Goal: Task Accomplishment & Management: Use online tool/utility

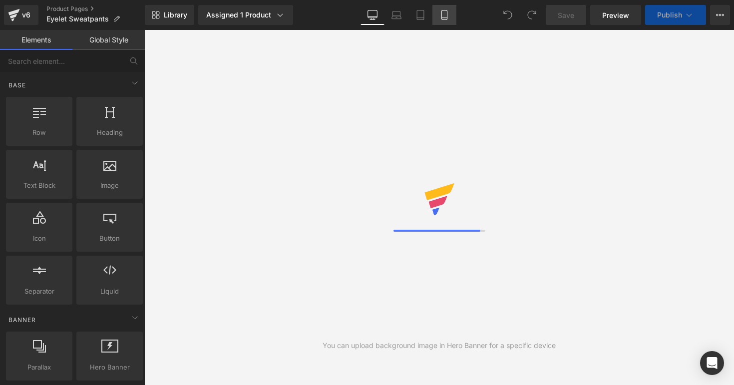
click at [444, 18] on icon at bounding box center [444, 15] width 10 height 10
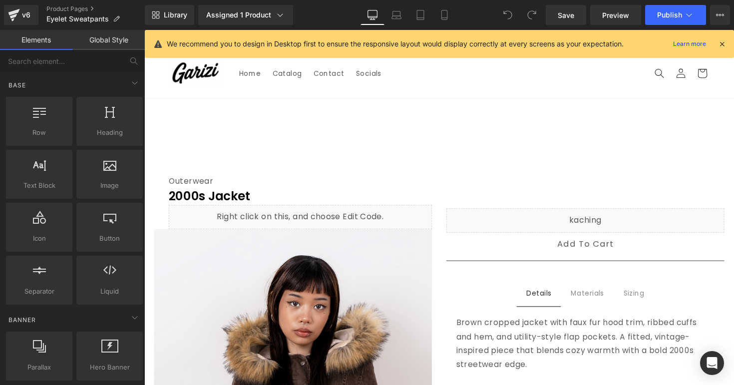
click at [722, 45] on icon at bounding box center [721, 43] width 9 height 9
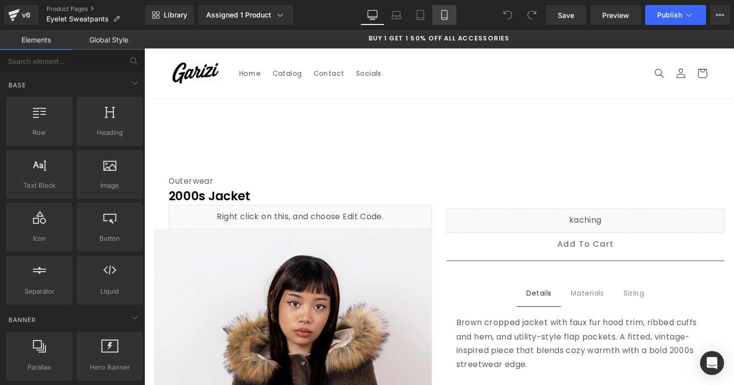
click at [450, 20] on link "Mobile" at bounding box center [444, 15] width 24 height 20
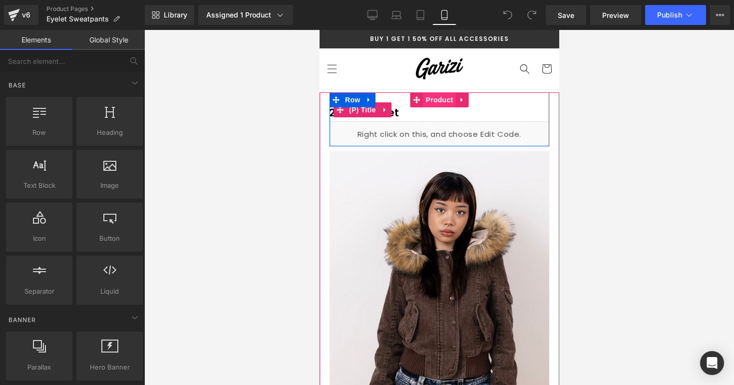
click at [435, 99] on span "Product" at bounding box center [439, 99] width 32 height 15
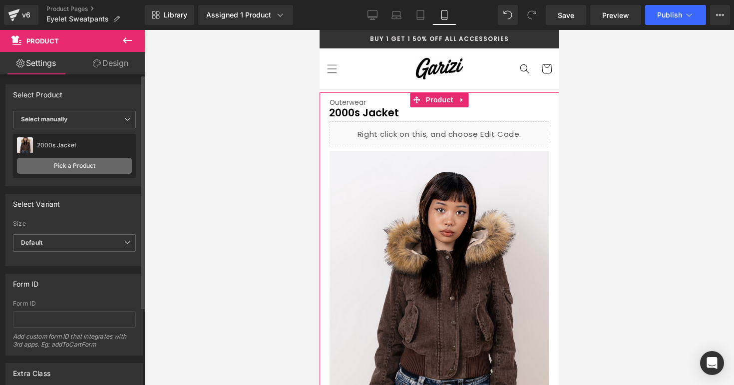
click at [76, 161] on link "Pick a Product" at bounding box center [74, 166] width 115 height 16
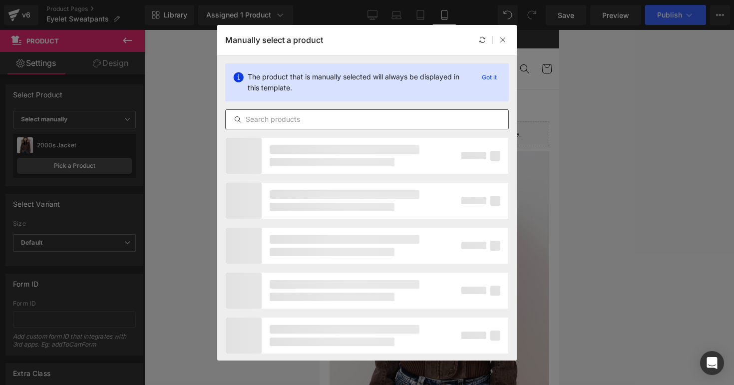
click at [270, 115] on input "text" at bounding box center [367, 119] width 282 height 12
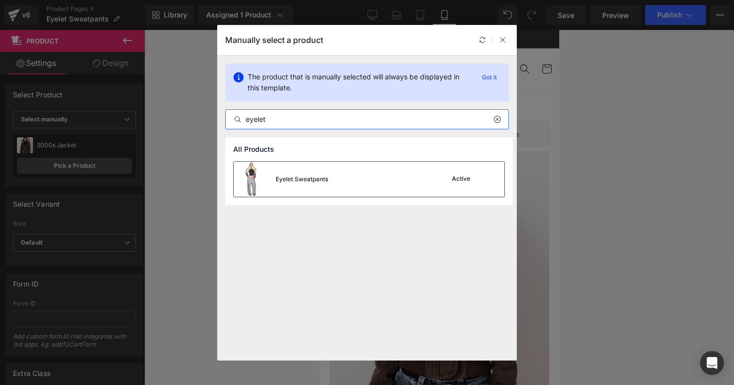
type input "eyelet"
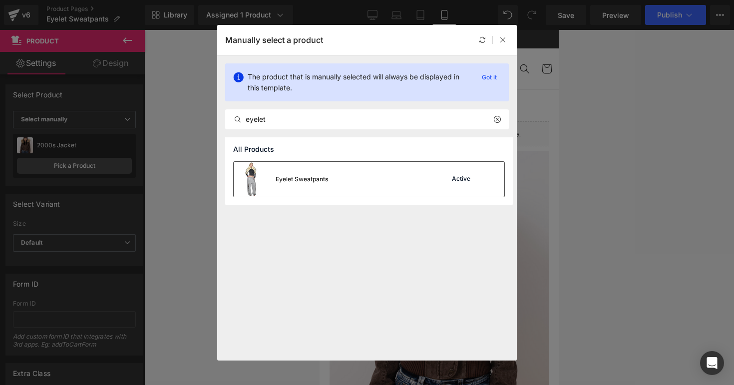
click at [298, 176] on div "Eyelet Sweatpants" at bounding box center [301, 179] width 52 height 9
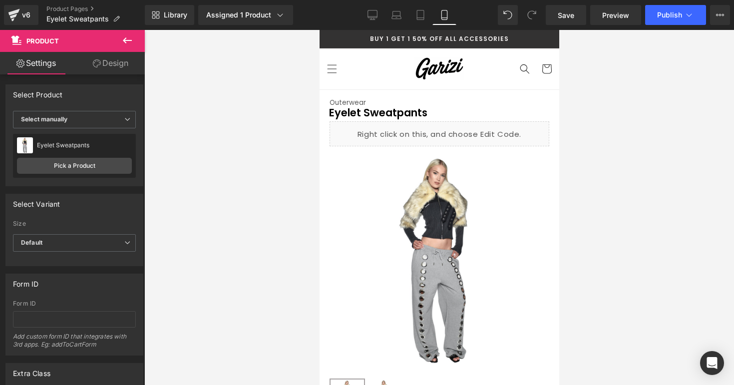
click at [419, 26] on div "Library Assigned 1 Product Product Preview Eyelet Sweatpants Manage assigned pr…" at bounding box center [439, 15] width 589 height 30
click at [420, 19] on icon at bounding box center [420, 15] width 10 height 10
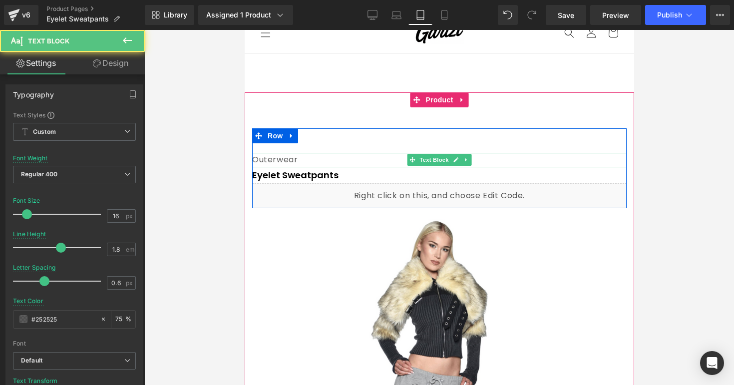
click at [490, 159] on div "Outerwear" at bounding box center [438, 160] width 374 height 14
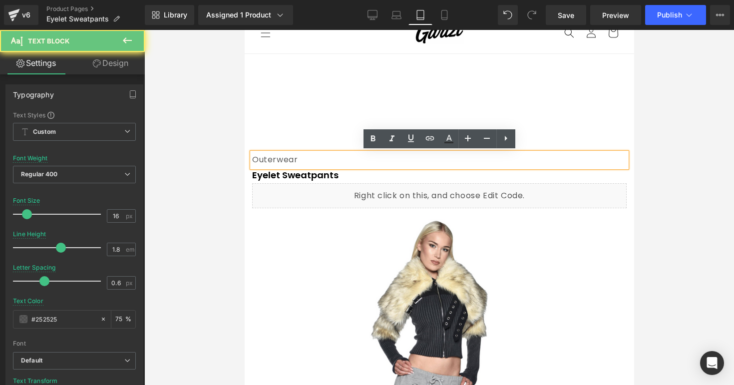
click at [490, 159] on div "Outerwear" at bounding box center [438, 160] width 374 height 14
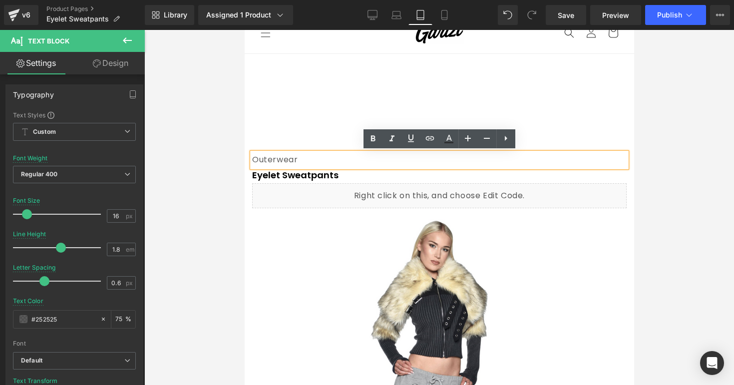
click at [490, 159] on div "Outerwear" at bounding box center [438, 160] width 374 height 14
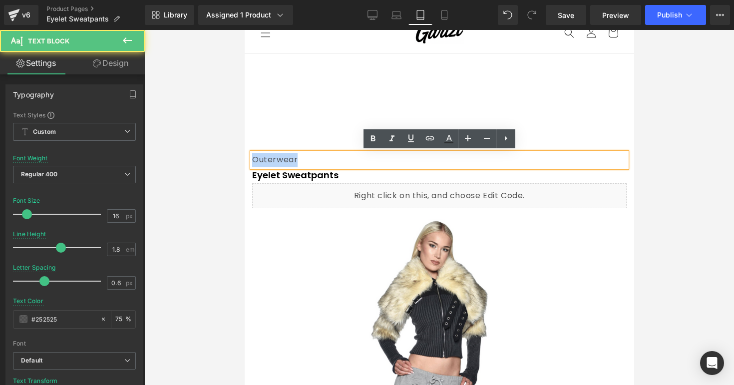
click at [490, 159] on div "Outerwear" at bounding box center [438, 160] width 374 height 14
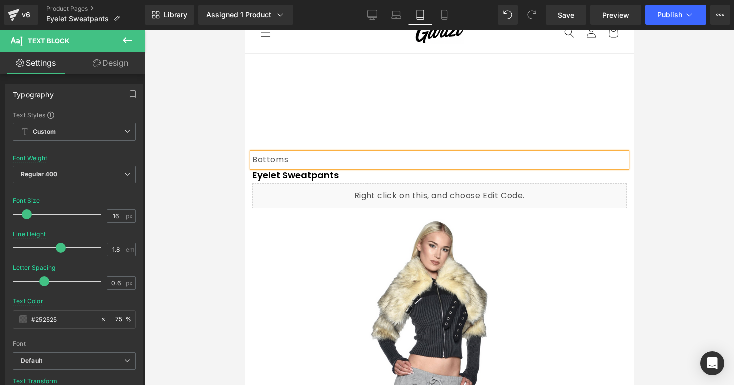
click at [645, 132] on div at bounding box center [438, 207] width 589 height 355
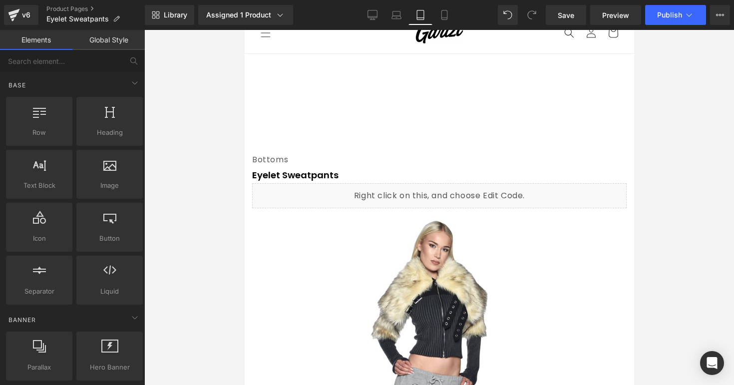
click at [449, 25] on div "Library Assigned 1 Product Product Preview Eyelet Sweatpants Manage assigned pr…" at bounding box center [439, 15] width 589 height 30
click at [449, 20] on link "Mobile" at bounding box center [444, 15] width 24 height 20
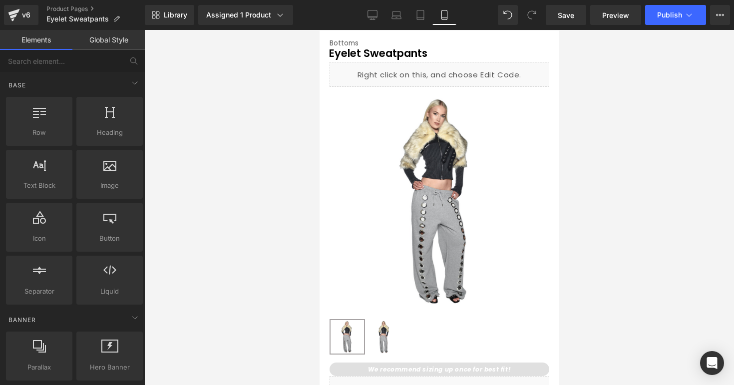
scroll to position [0, 0]
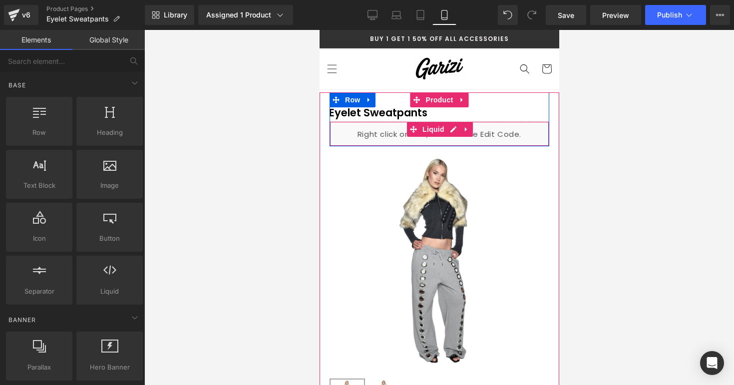
click at [448, 128] on div "Liquid" at bounding box center [439, 133] width 220 height 25
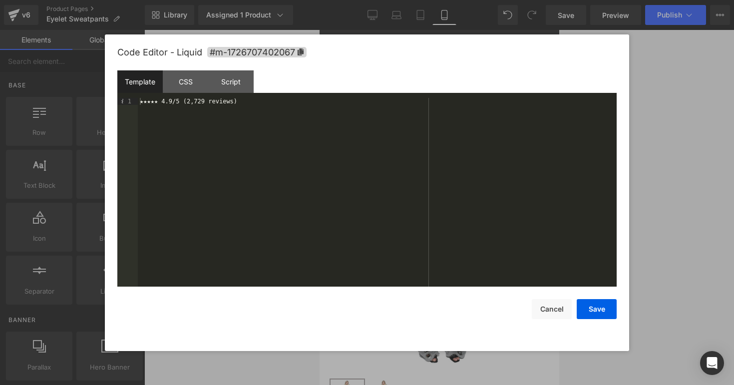
click at [204, 105] on div "★★★★★ 4.9/5 (2,729 reviews)" at bounding box center [377, 199] width 479 height 203
click at [207, 103] on div "★★★★★ 4.9/5 (2,729 reviews)" at bounding box center [377, 199] width 479 height 203
click at [586, 305] on button "Save" at bounding box center [596, 309] width 40 height 20
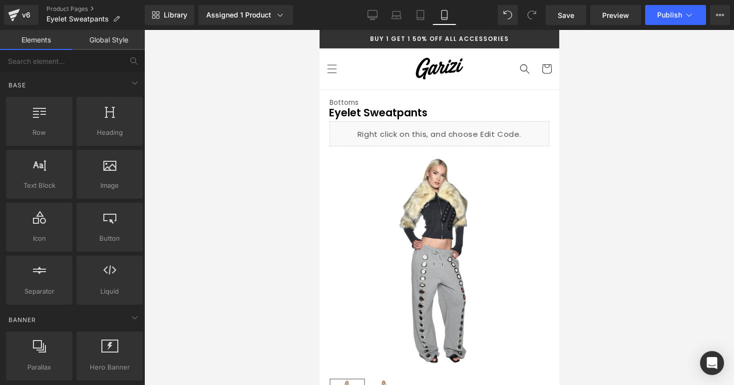
click at [591, 176] on div at bounding box center [438, 207] width 589 height 355
click at [592, 163] on div at bounding box center [438, 207] width 589 height 355
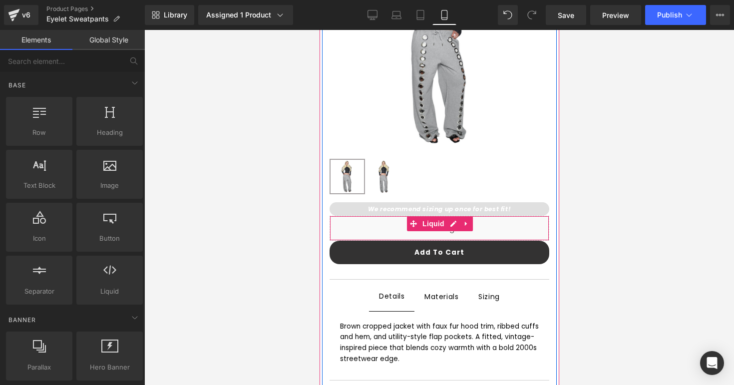
scroll to position [221, 0]
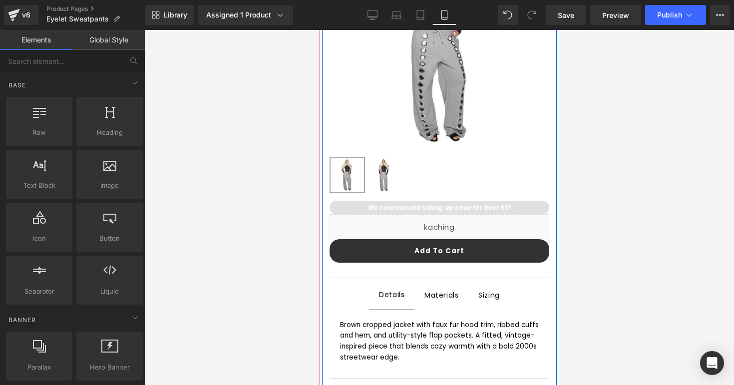
click at [319, 30] on div at bounding box center [319, 30] width 0 height 0
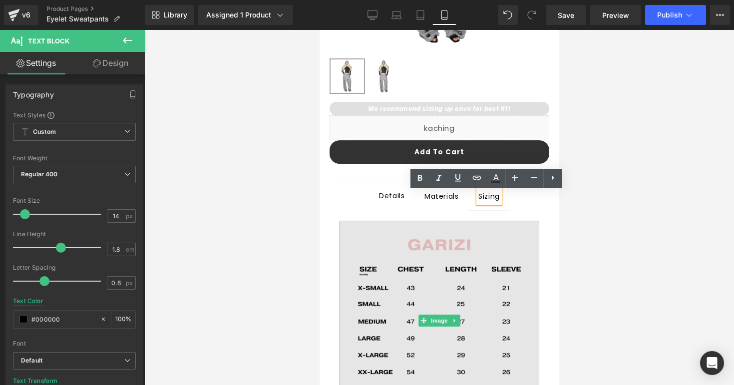
scroll to position [330, 0]
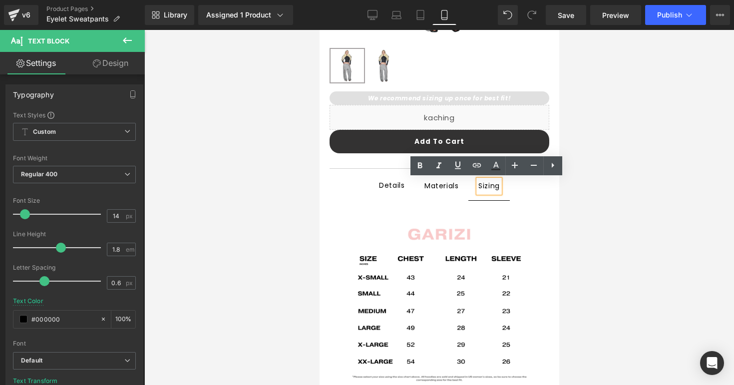
click at [447, 185] on div "Materials" at bounding box center [441, 185] width 34 height 13
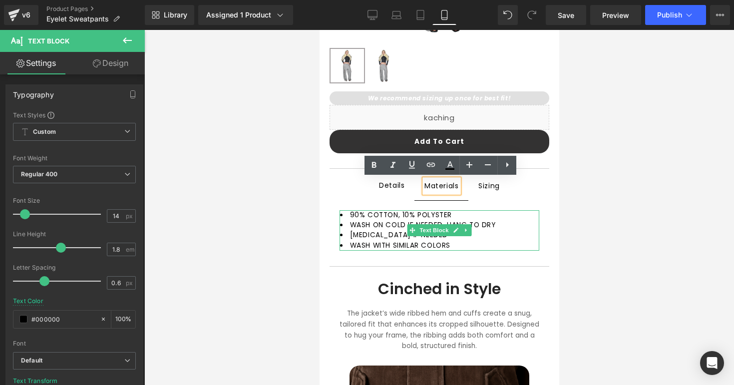
click at [481, 220] on li "WASH ON COLD IF NEEDED, HANG TO DRY" at bounding box center [438, 225] width 199 height 10
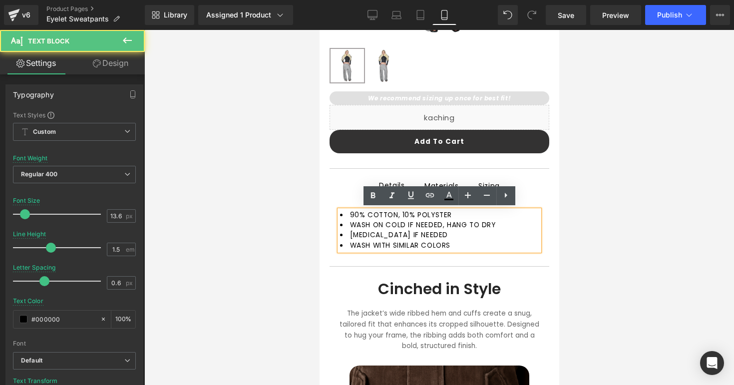
click at [471, 215] on li "90% COTTON, 10% POLYSTER" at bounding box center [438, 215] width 199 height 10
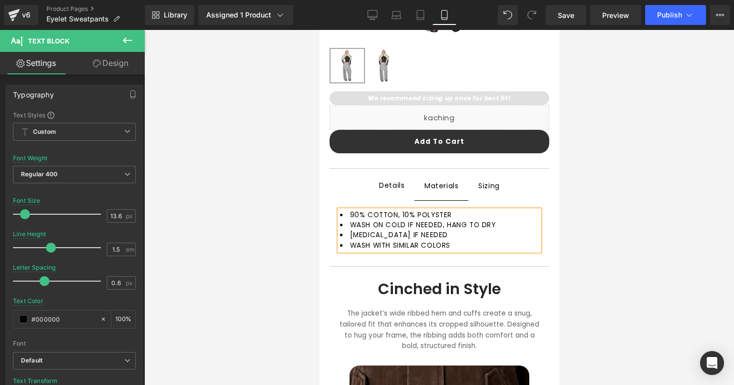
click at [451, 238] on li "[MEDICAL_DATA] IF NEEDED" at bounding box center [438, 235] width 199 height 10
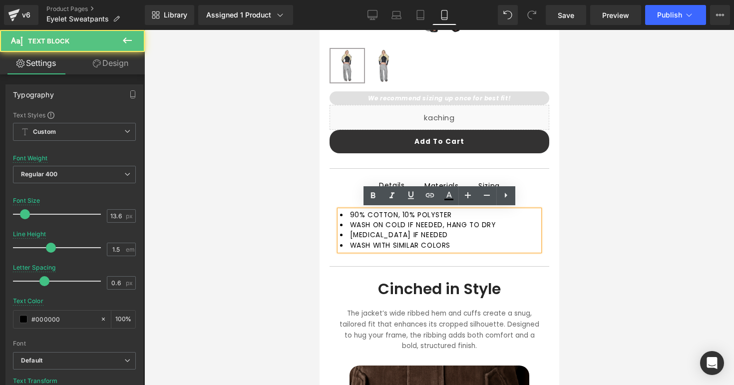
click at [459, 239] on li "[MEDICAL_DATA] IF NEEDED" at bounding box center [438, 235] width 199 height 10
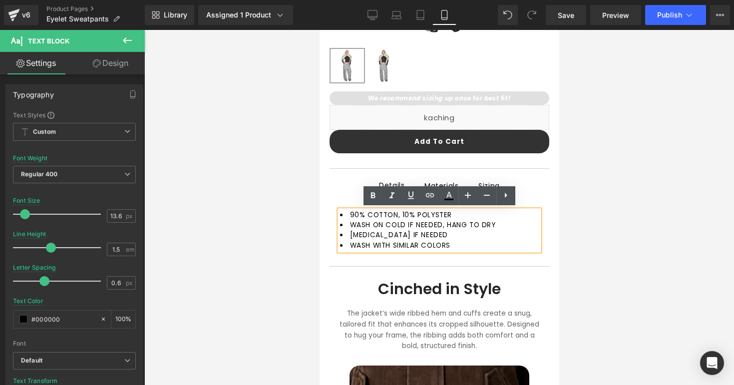
click at [444, 225] on span "WASH ON COLD IF NEEDED, HANG TO DRY" at bounding box center [422, 224] width 146 height 9
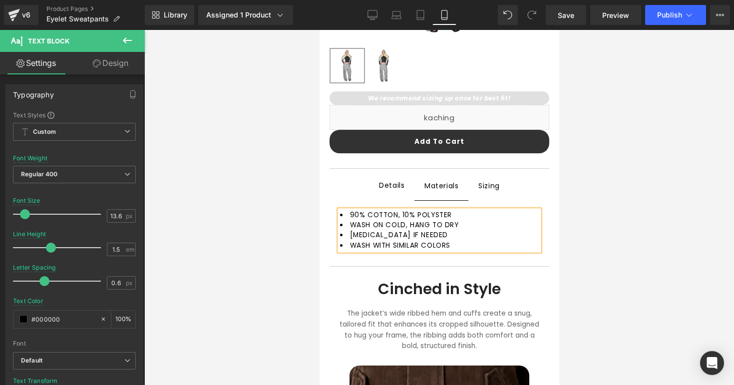
click at [479, 234] on li "[MEDICAL_DATA] IF NEEDED" at bounding box center [438, 235] width 199 height 10
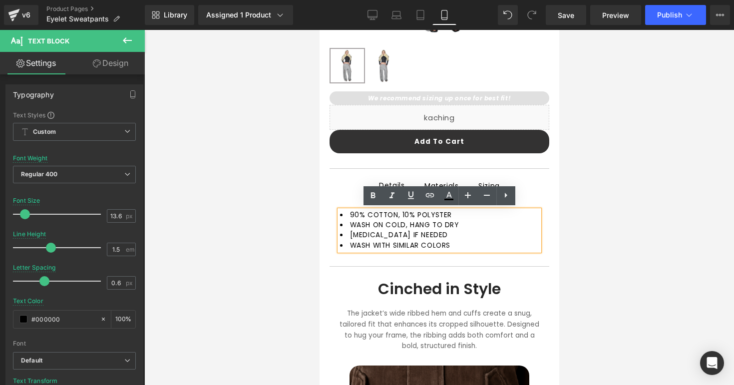
click at [477, 241] on li "WASH WITH SIMILAR COLORS" at bounding box center [438, 246] width 199 height 10
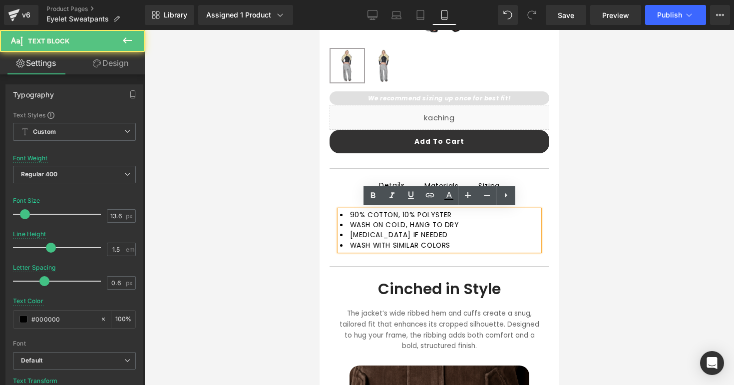
click at [582, 238] on div at bounding box center [438, 207] width 589 height 355
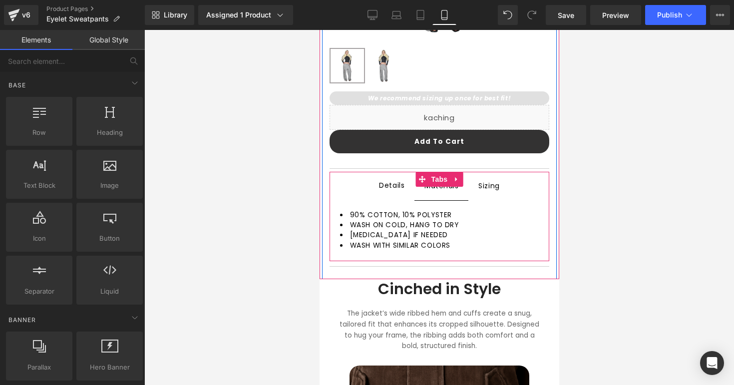
click at [379, 185] on span "Details Text Block" at bounding box center [390, 186] width 45 height 28
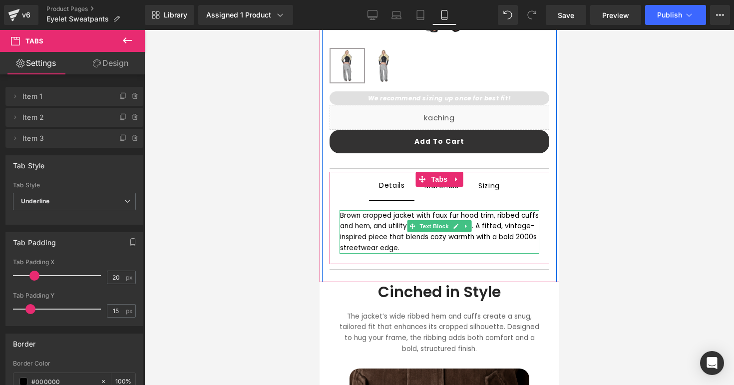
click at [360, 227] on div "Brown cropped jacket with faux fur hood trim, ribbed cuffs and hem, and utility…" at bounding box center [438, 231] width 199 height 43
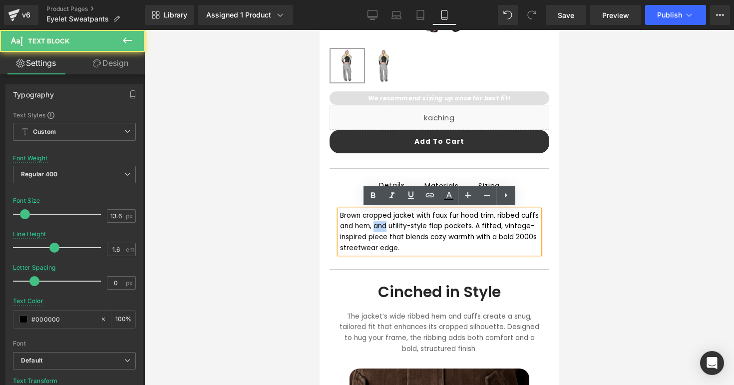
click at [360, 227] on div "Brown cropped jacket with faux fur hood trim, ribbed cuffs and hem, and utility…" at bounding box center [438, 231] width 199 height 43
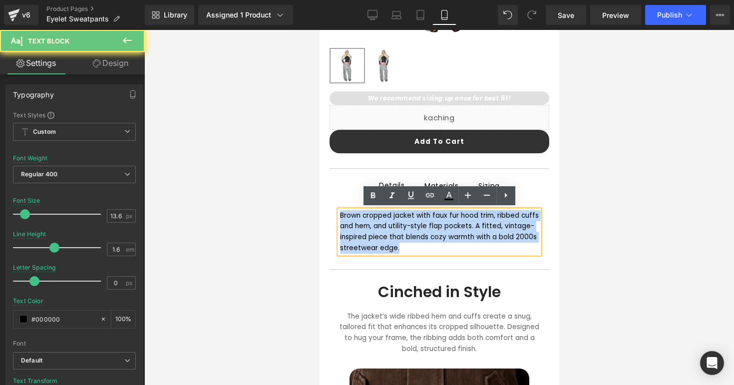
click at [360, 227] on div "Brown cropped jacket with faux fur hood trim, ribbed cuffs and hem, and utility…" at bounding box center [438, 231] width 199 height 43
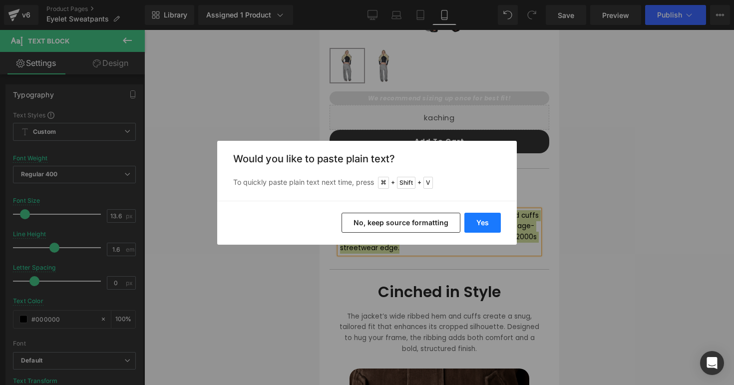
click at [478, 215] on button "Yes" at bounding box center [482, 223] width 36 height 20
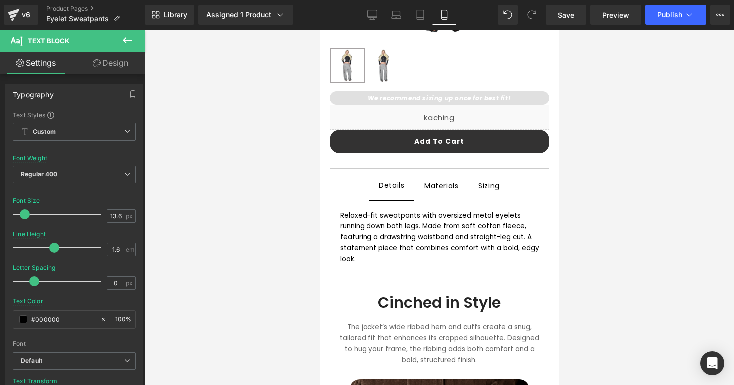
click at [586, 257] on div at bounding box center [438, 207] width 589 height 355
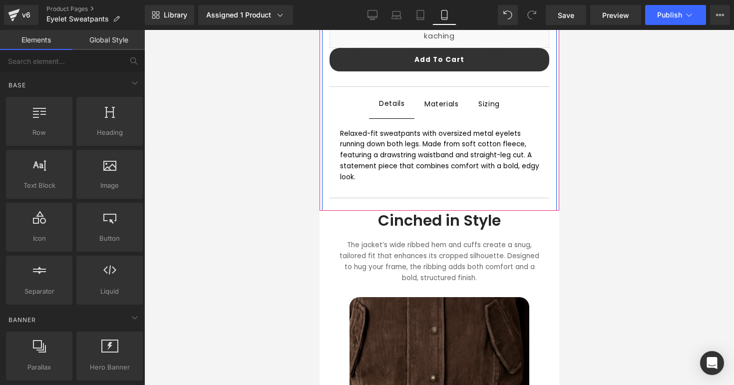
scroll to position [445, 0]
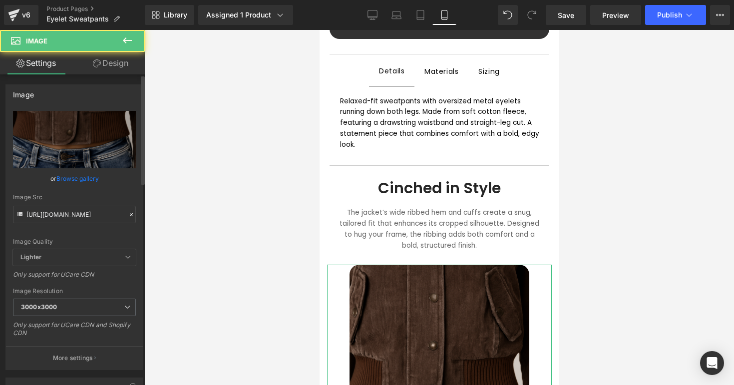
click at [62, 180] on link "Browse gallery" at bounding box center [77, 178] width 42 height 17
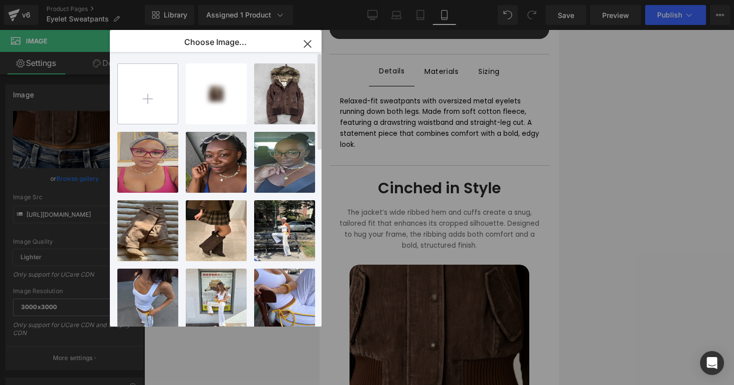
click at [135, 102] on input "file" at bounding box center [148, 94] width 60 height 60
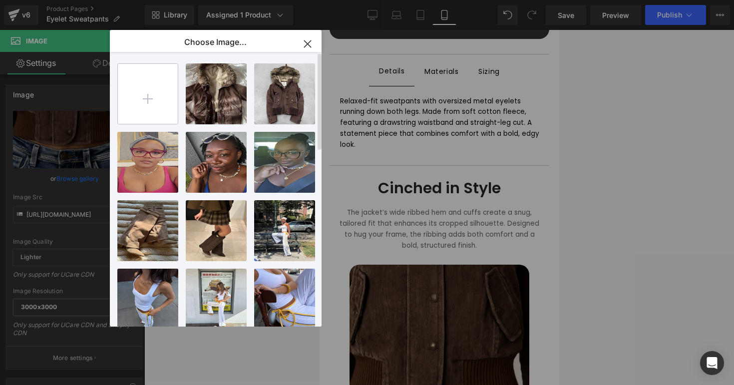
type input "C:\fakepath\eyeletsweats22.png"
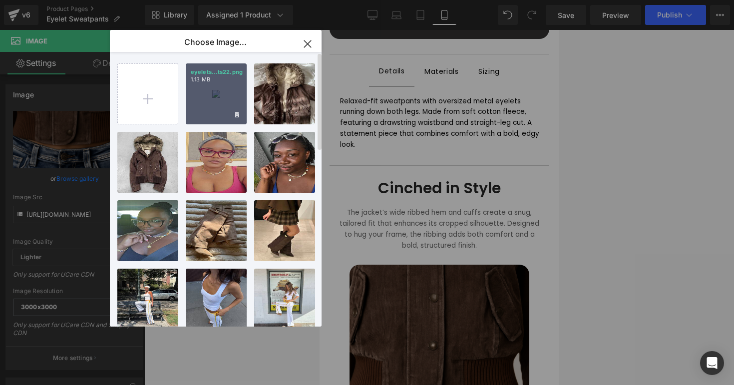
click at [212, 124] on div "eyelets...ts22.png 1.13 MB" at bounding box center [216, 93] width 61 height 61
type input "https://ucarecdn.com/10b6b867-9291-4773-84fc-d2d28034727d/-/format/auto/-/previ…"
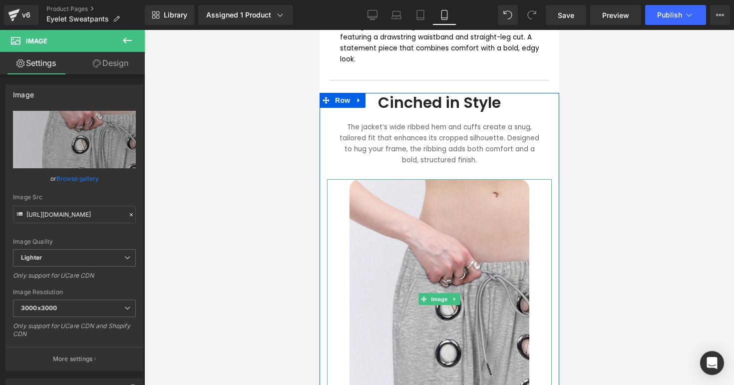
scroll to position [533, 0]
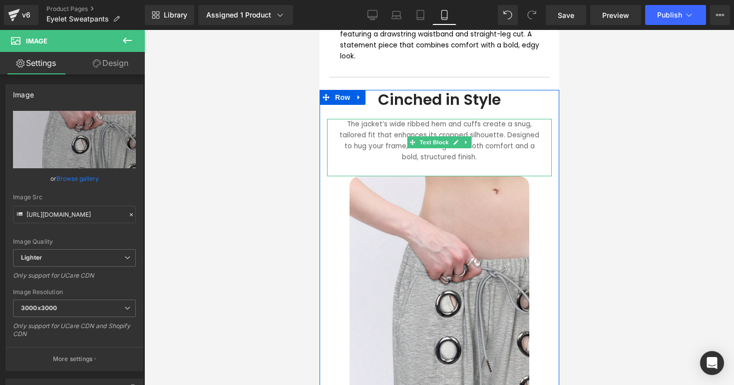
click at [392, 128] on div "The jacket’s wide ribbed hem and cuffs create a snug, tailored fit that enhance…" at bounding box center [438, 147] width 225 height 57
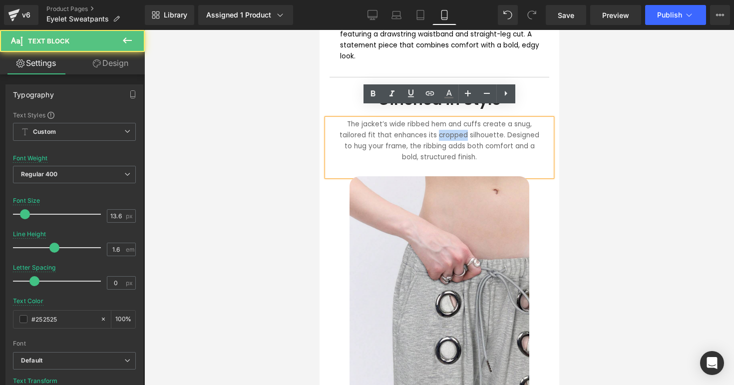
click at [392, 128] on div "The jacket’s wide ribbed hem and cuffs create a snug, tailored fit that enhance…" at bounding box center [438, 147] width 225 height 57
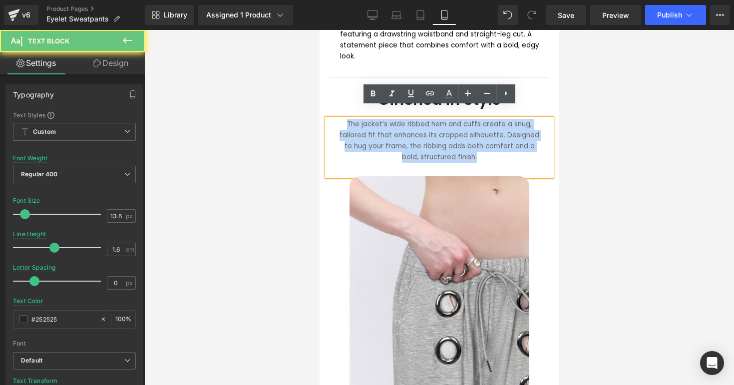
click at [392, 128] on div "The jacket’s wide ribbed hem and cuffs create a snug, tailored fit that enhance…" at bounding box center [438, 147] width 225 height 57
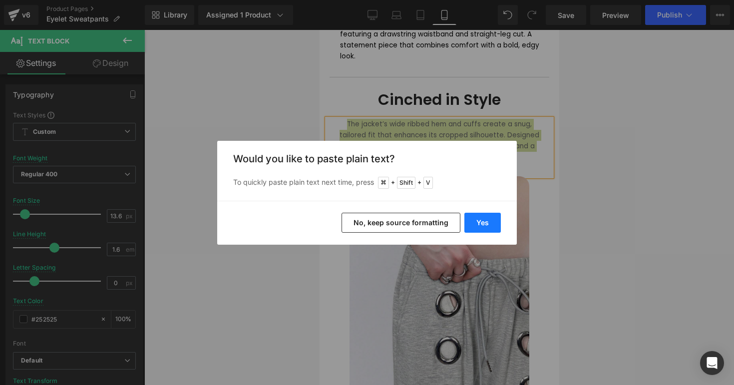
click at [474, 216] on button "Yes" at bounding box center [482, 223] width 36 height 20
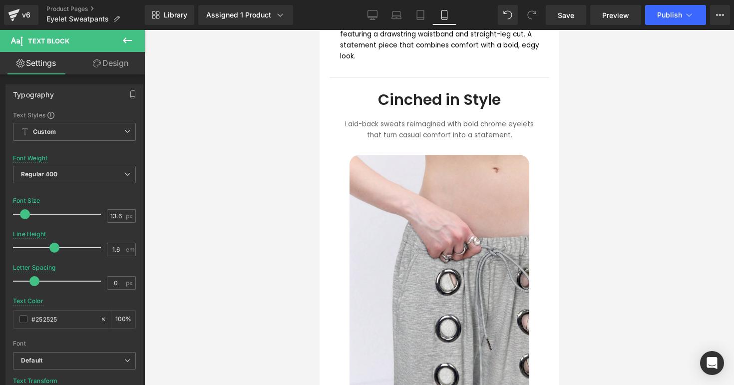
click at [631, 166] on div at bounding box center [438, 207] width 589 height 355
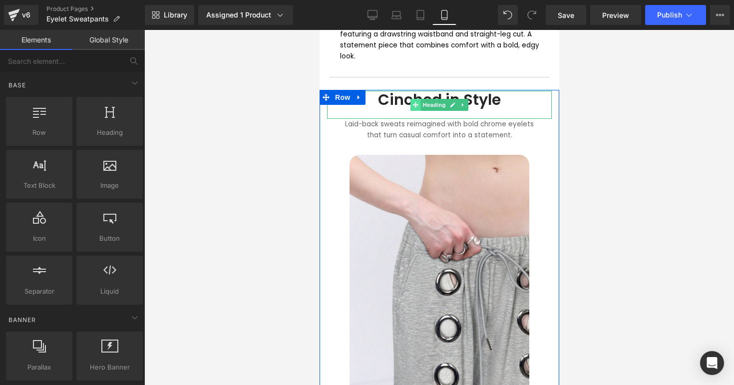
click at [412, 99] on span at bounding box center [415, 105] width 10 height 12
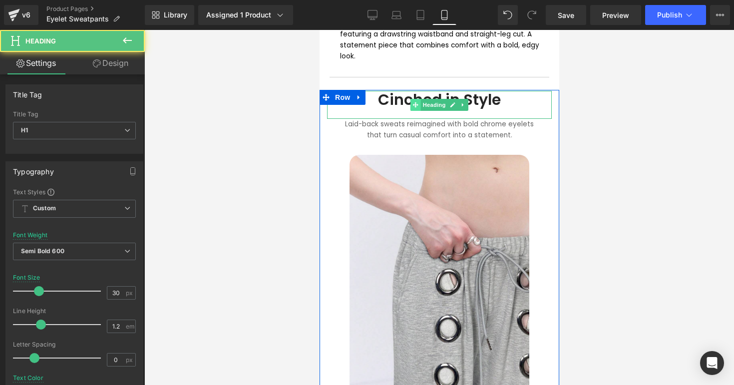
click at [412, 99] on span at bounding box center [415, 105] width 10 height 12
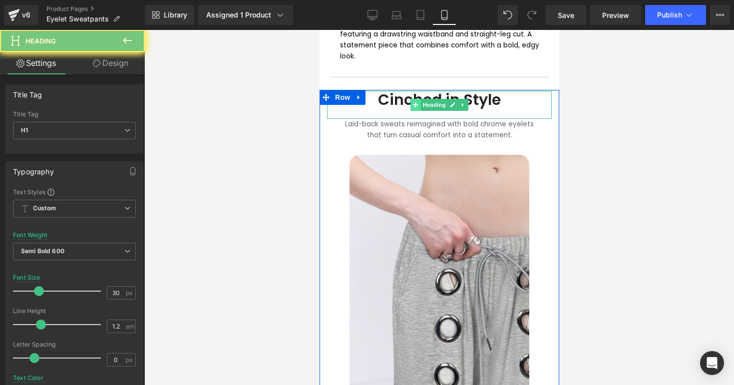
click at [412, 99] on span at bounding box center [415, 105] width 10 height 12
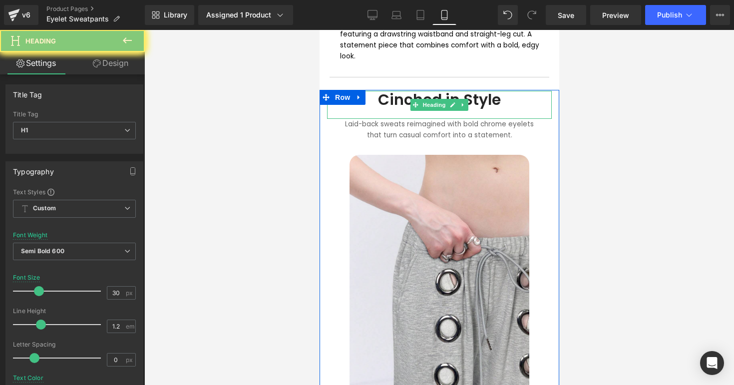
click at [402, 91] on h1 "Cinched in Style" at bounding box center [438, 100] width 205 height 18
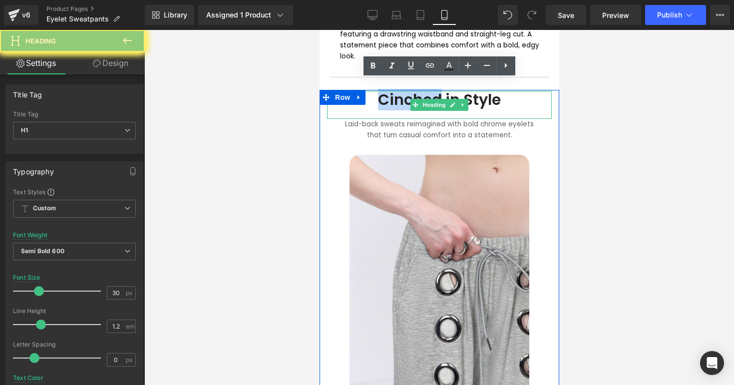
click at [402, 91] on h1 "Cinched in Style" at bounding box center [438, 100] width 205 height 18
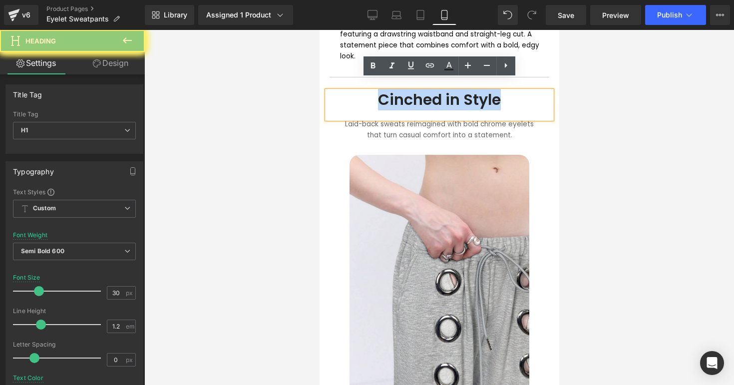
click at [402, 91] on h1 "Cinched in Style" at bounding box center [438, 100] width 205 height 18
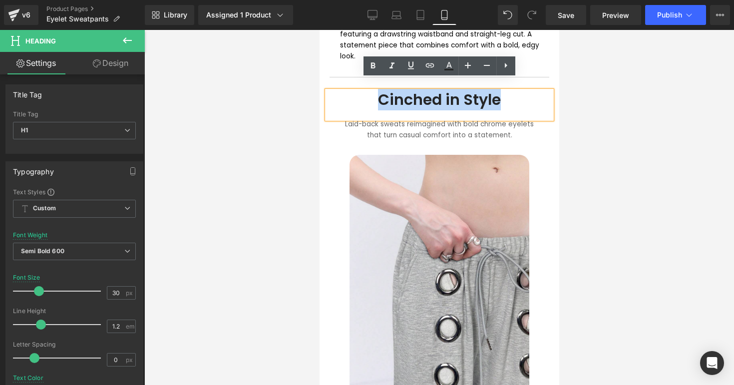
paste div
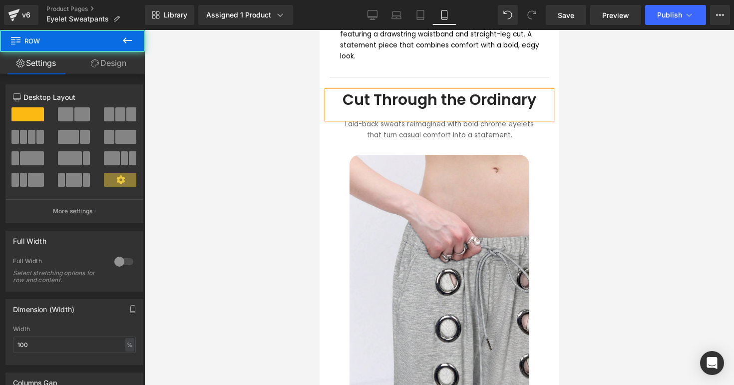
click at [556, 130] on div "Cut Through the Ordinary Heading Laid-back sweats reimagined with bold chrome e…" at bounding box center [439, 242] width 240 height 303
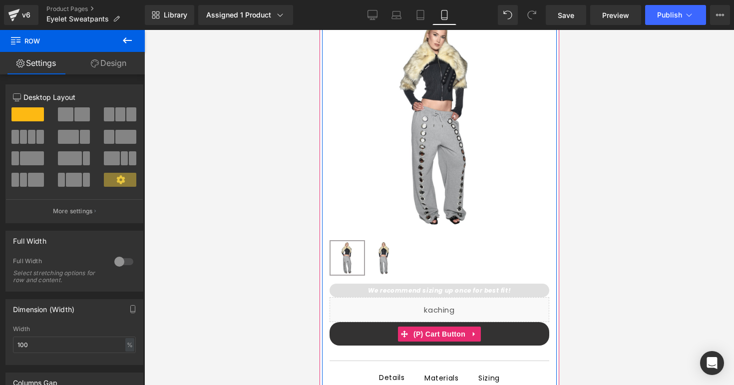
scroll to position [0, 0]
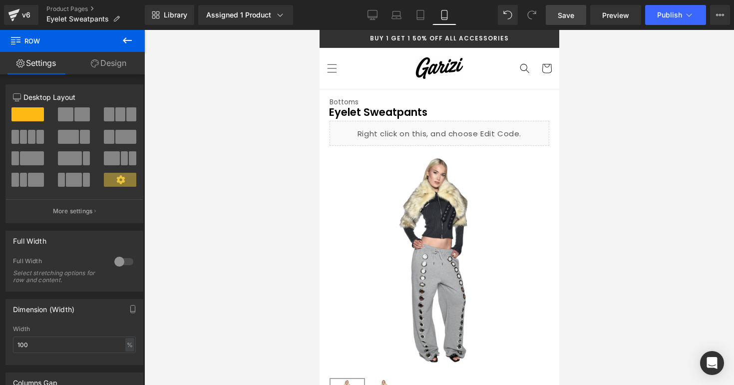
click at [554, 15] on link "Save" at bounding box center [565, 15] width 40 height 20
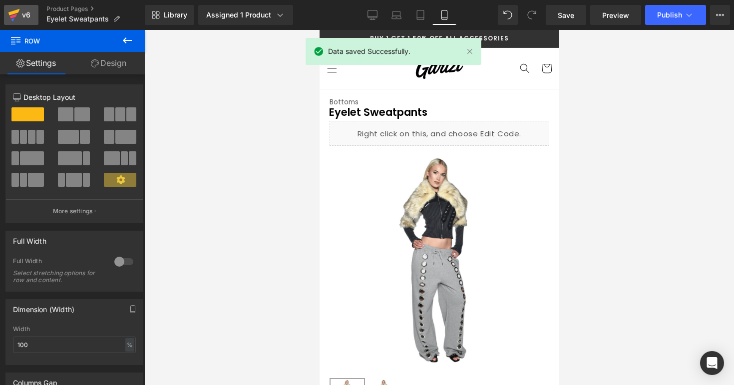
click at [11, 14] on icon at bounding box center [13, 12] width 11 height 6
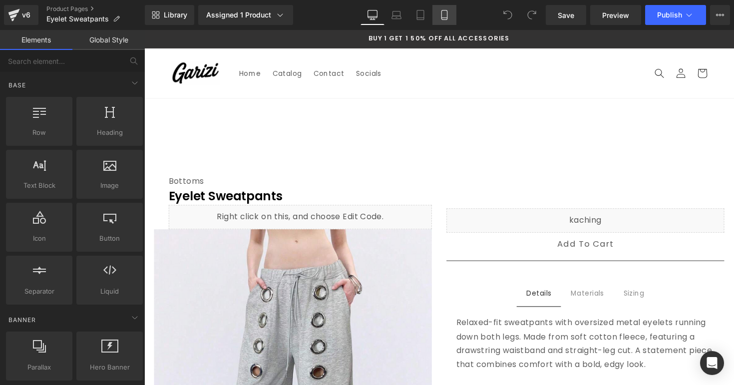
click at [442, 12] on icon at bounding box center [443, 14] width 5 height 9
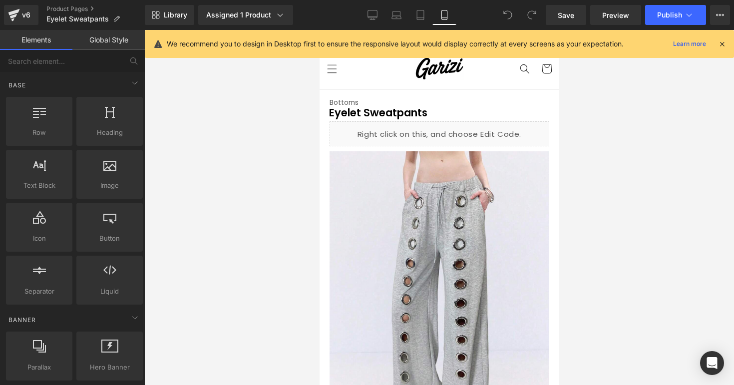
click at [720, 48] on icon at bounding box center [721, 43] width 9 height 9
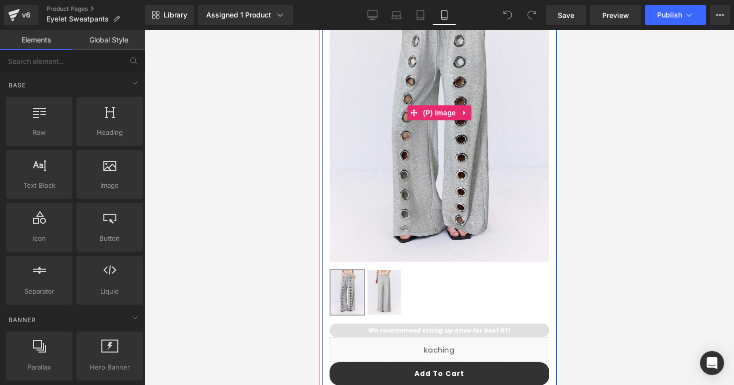
scroll to position [187, 0]
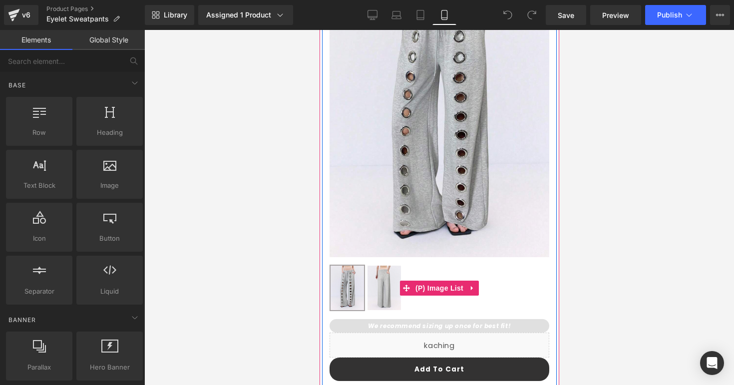
click at [369, 280] on img at bounding box center [383, 287] width 33 height 44
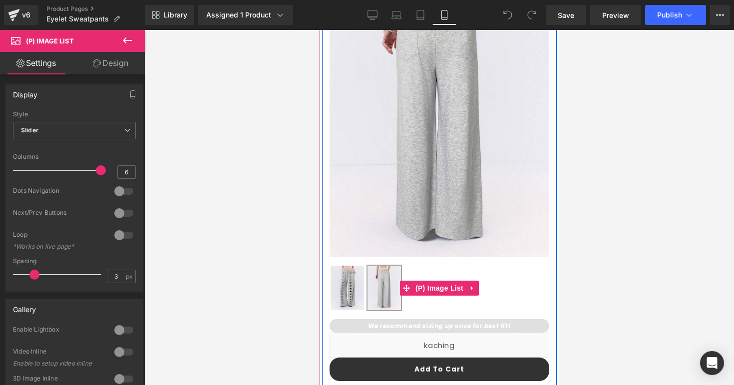
click at [346, 285] on img at bounding box center [346, 287] width 33 height 44
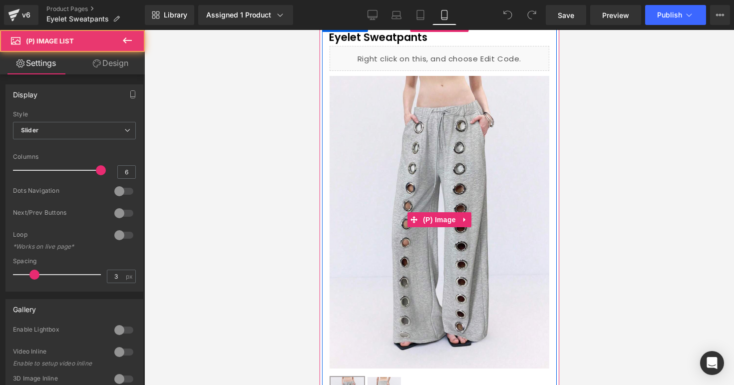
scroll to position [0, 0]
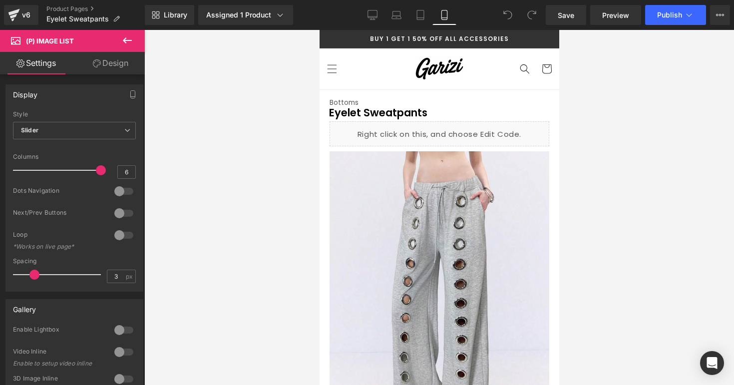
click at [613, 171] on div at bounding box center [438, 207] width 589 height 355
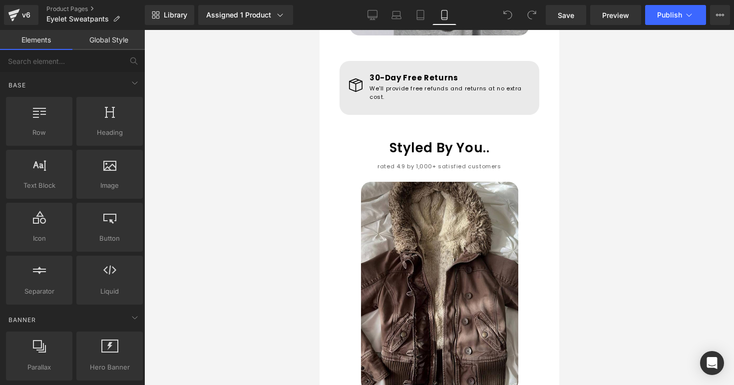
scroll to position [1002, 0]
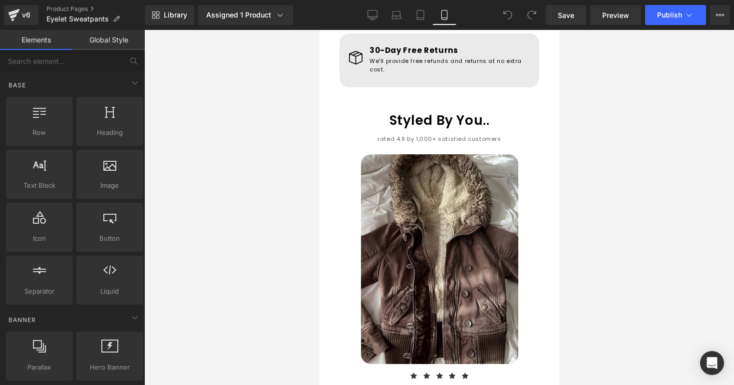
click at [447, 228] on img at bounding box center [438, 259] width 157 height 210
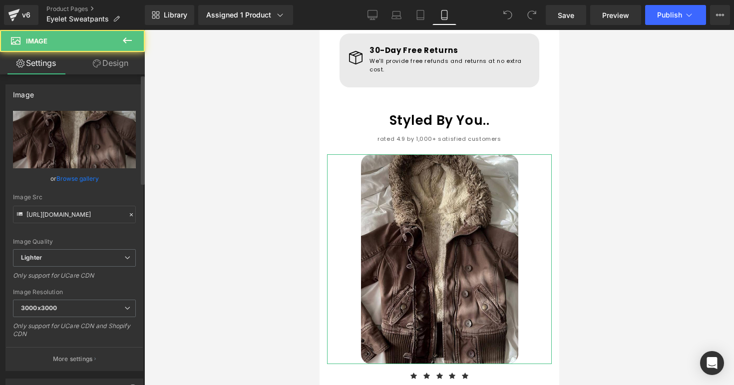
click at [67, 180] on link "Browse gallery" at bounding box center [77, 178] width 42 height 17
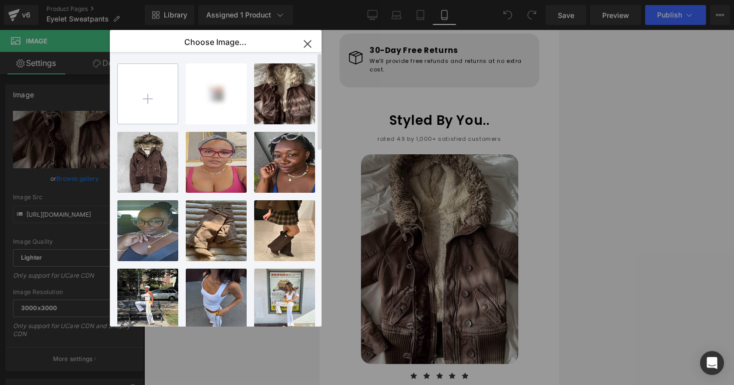
click at [146, 96] on input "file" at bounding box center [148, 94] width 60 height 60
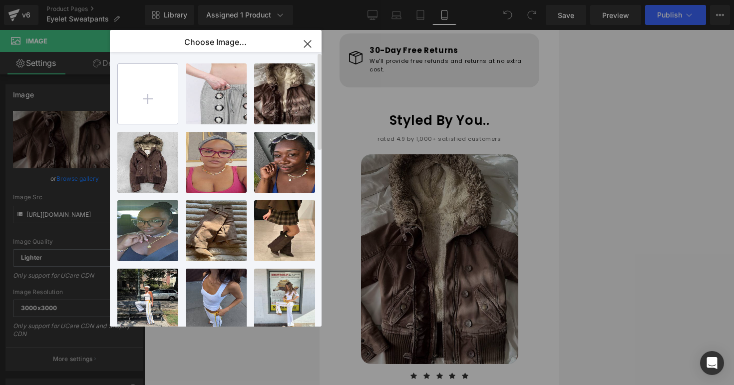
type input "C:\fakepath\Screenshot 2025-09-09 at 10.55.54 AM.png"
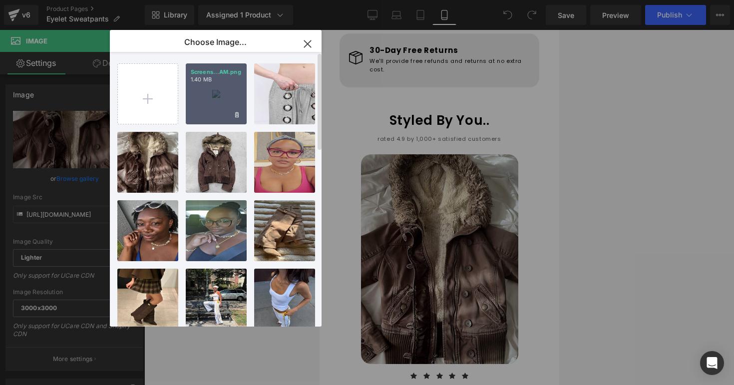
click at [225, 89] on div "Screens...AM.png 1.40 MB" at bounding box center [216, 93] width 61 height 61
type input "https://ucarecdn.com/ddf24ff7-c57f-473d-a050-131e663909a0/-/format/auto/-/previ…"
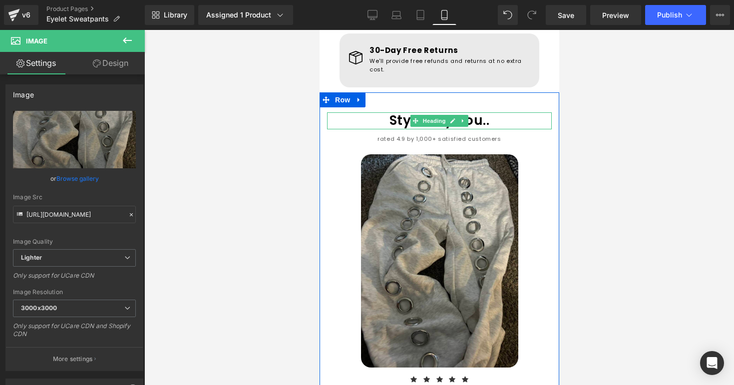
click at [399, 111] on span "Styled By You.." at bounding box center [439, 120] width 100 height 18
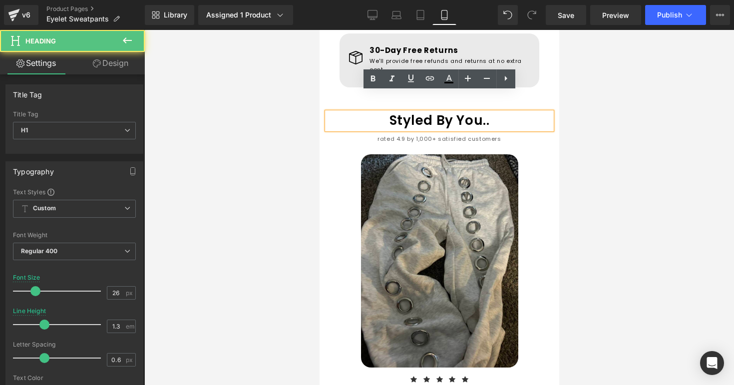
click at [429, 111] on span "Styled By You.." at bounding box center [439, 120] width 100 height 18
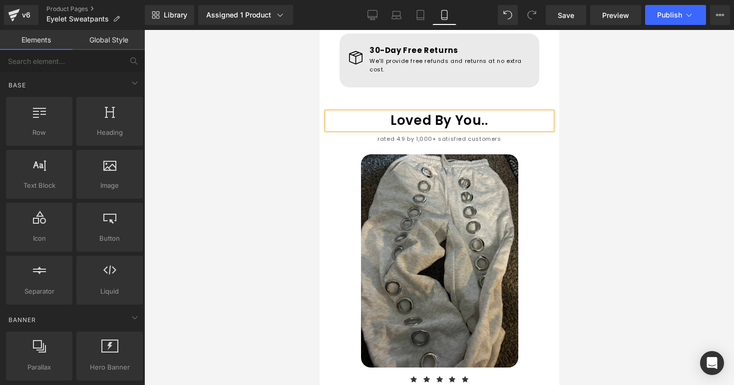
click at [609, 121] on div at bounding box center [438, 207] width 589 height 355
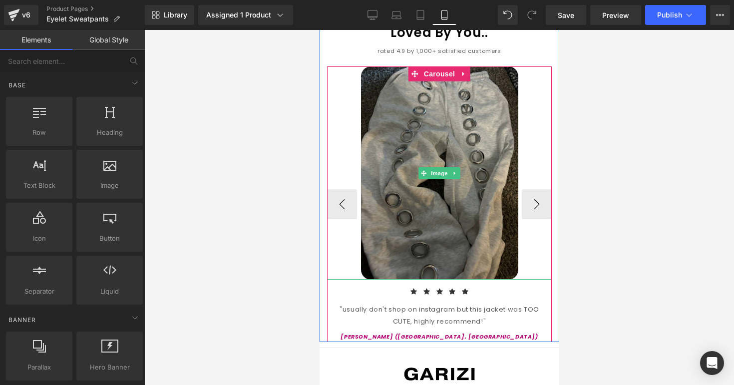
scroll to position [1091, 0]
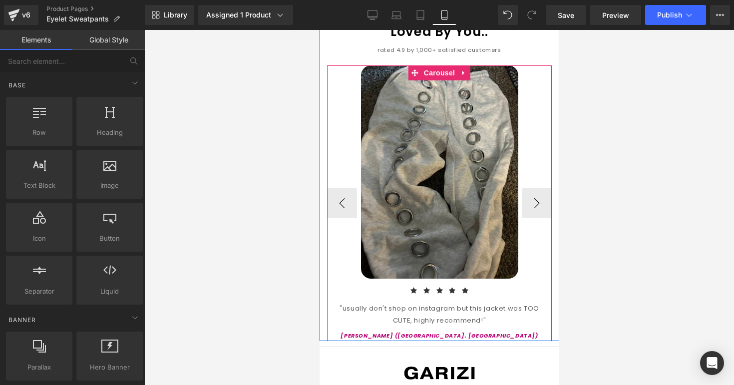
click at [380, 302] on div ""usually don't shop on instagram but this jacket was TOO CUTE, highly recommend…" at bounding box center [438, 313] width 225 height 23
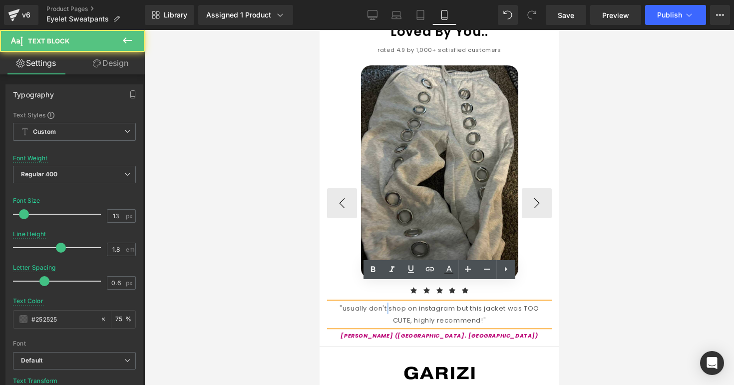
click at [380, 302] on div ""usually don't shop on instagram but this jacket was TOO CUTE, highly recommend…" at bounding box center [438, 313] width 225 height 23
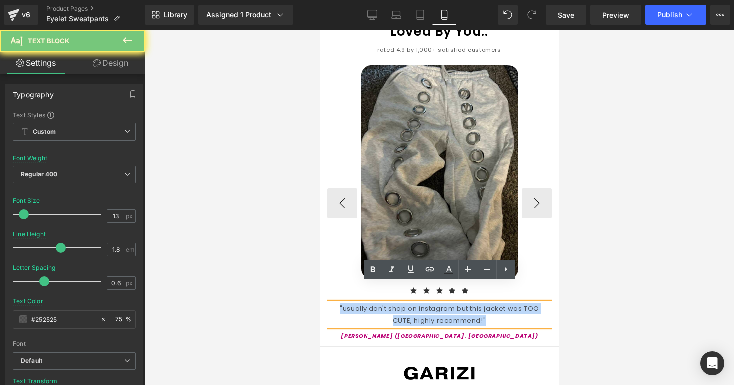
click at [380, 302] on div ""usually don't shop on instagram but this jacket was TOO CUTE, highly recommend…" at bounding box center [438, 313] width 225 height 23
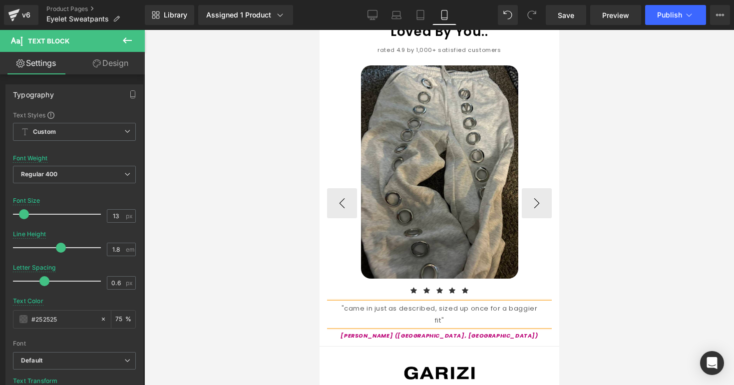
click at [388, 302] on div ""came in just as described, sized up once for a baggier fit"" at bounding box center [438, 313] width 225 height 23
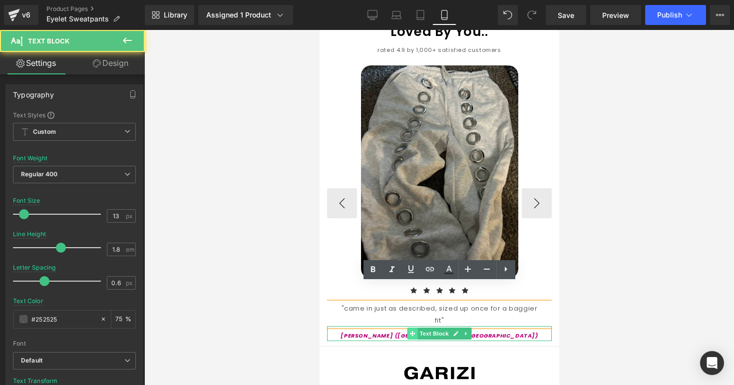
click at [408, 327] on span at bounding box center [412, 333] width 10 height 12
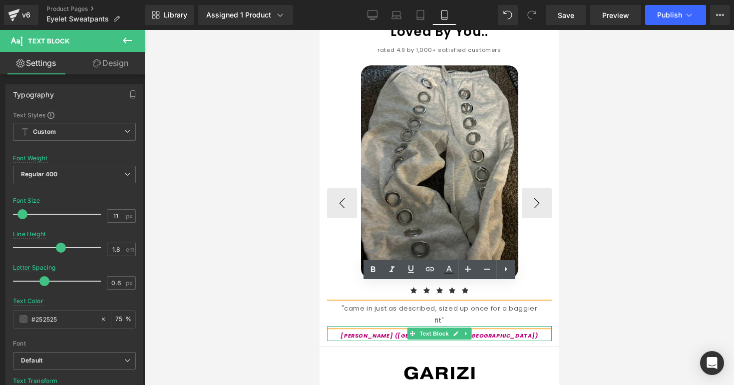
click at [401, 331] on icon "Jill P. (Fort Lauderdale, FL)" at bounding box center [438, 335] width 197 height 8
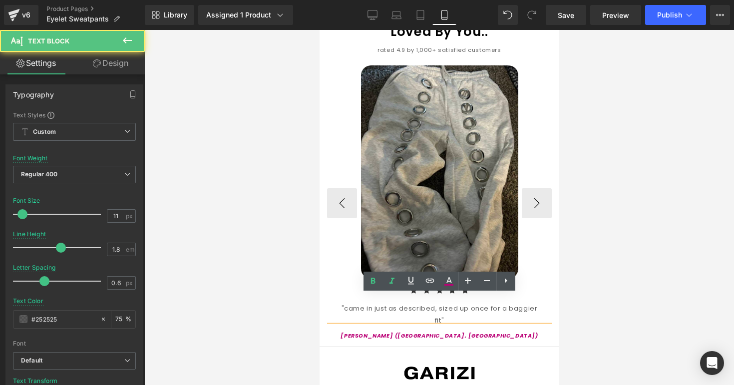
click at [411, 331] on icon "Jill P. (Fort Lauderdale, FL)" at bounding box center [438, 335] width 197 height 8
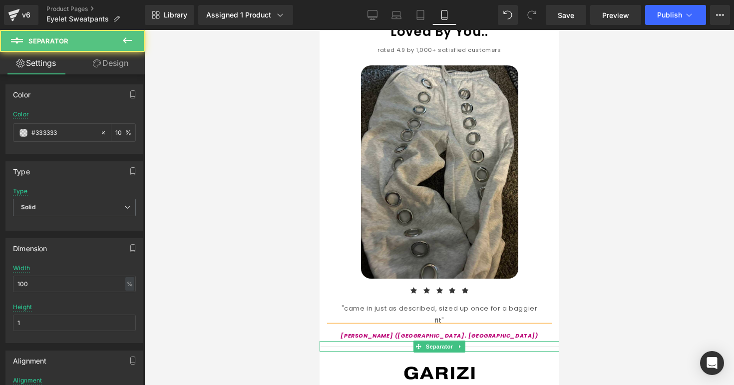
click at [549, 346] on hr at bounding box center [439, 348] width 240 height 5
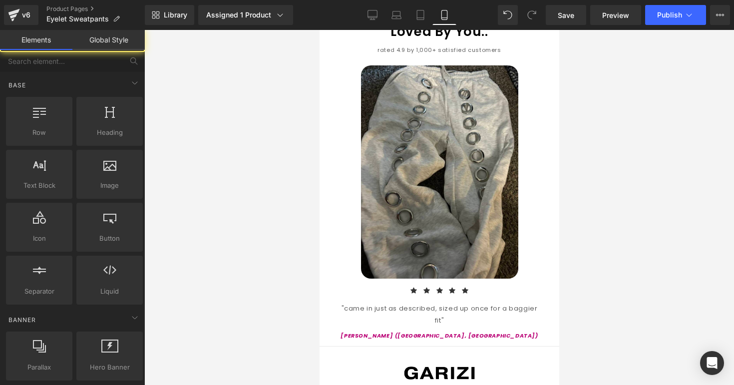
click at [584, 316] on div at bounding box center [438, 207] width 589 height 355
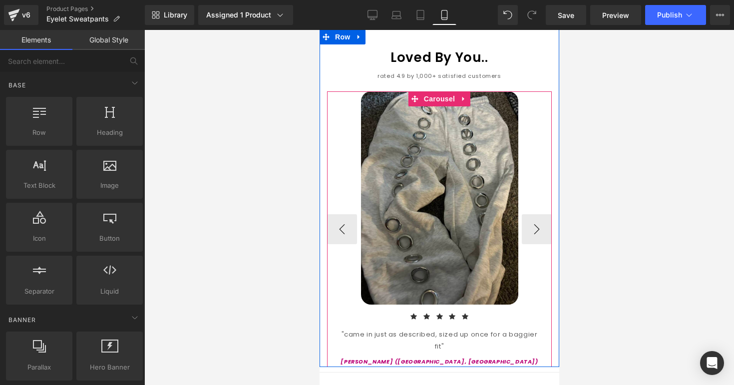
scroll to position [1042, 0]
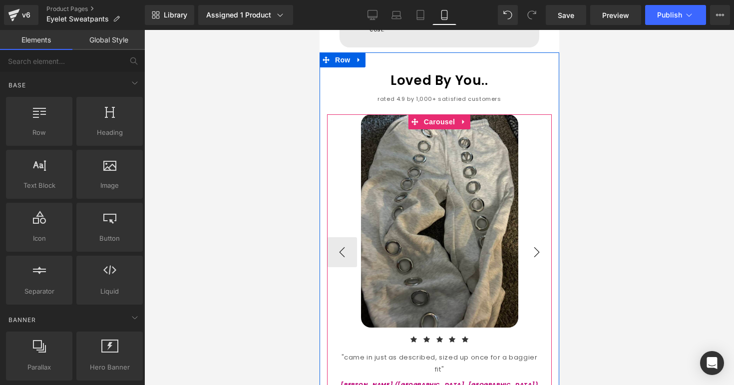
click at [534, 237] on button "›" at bounding box center [536, 252] width 30 height 30
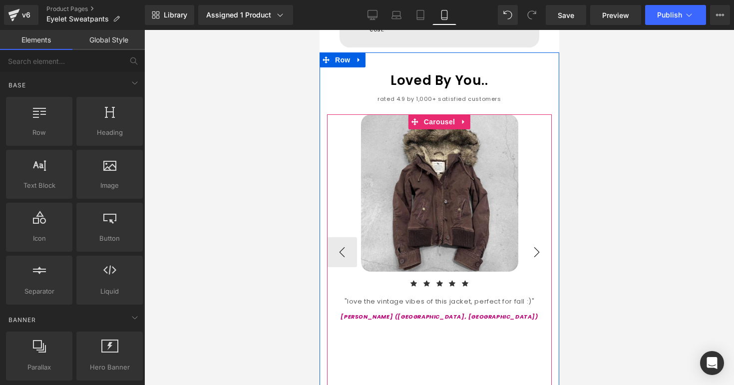
click at [534, 237] on button "›" at bounding box center [536, 252] width 30 height 30
click at [469, 114] on link at bounding box center [463, 121] width 13 height 15
click at [469, 118] on icon at bounding box center [469, 121] width 7 height 7
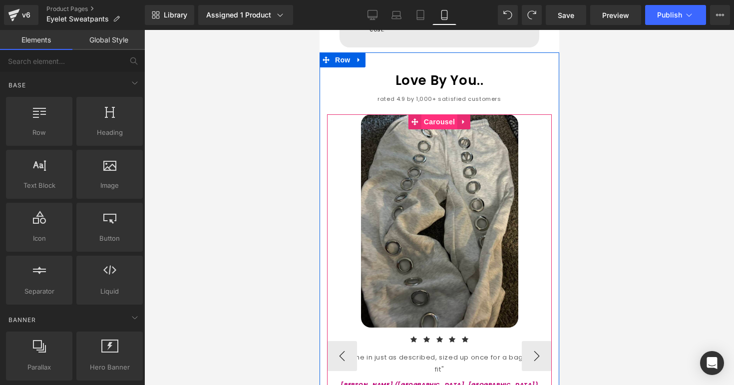
click at [437, 114] on span "Carousel" at bounding box center [439, 121] width 36 height 15
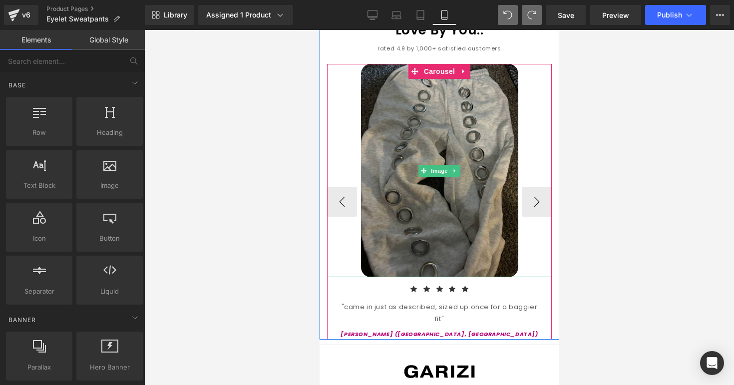
scroll to position [1091, 0]
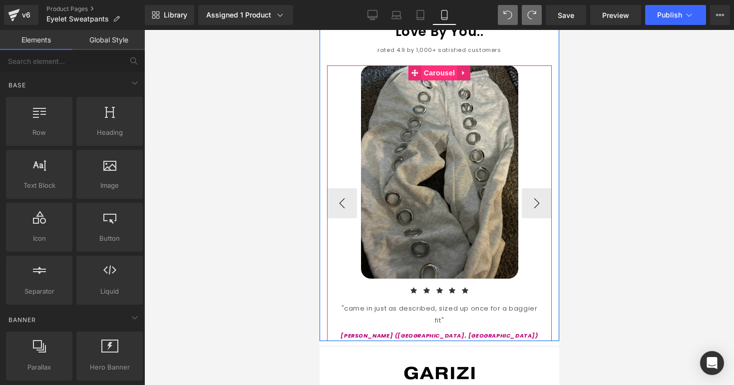
click at [447, 65] on span "Carousel" at bounding box center [439, 72] width 36 height 15
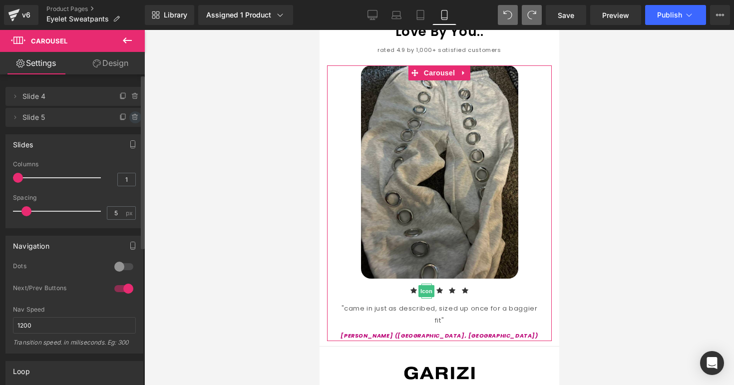
click at [132, 116] on icon at bounding box center [135, 117] width 8 height 8
click at [132, 116] on button "Delete" at bounding box center [126, 117] width 31 height 13
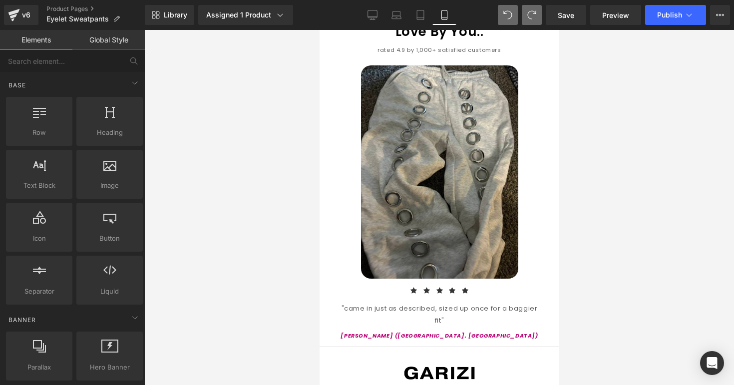
click at [572, 186] on div at bounding box center [438, 207] width 589 height 355
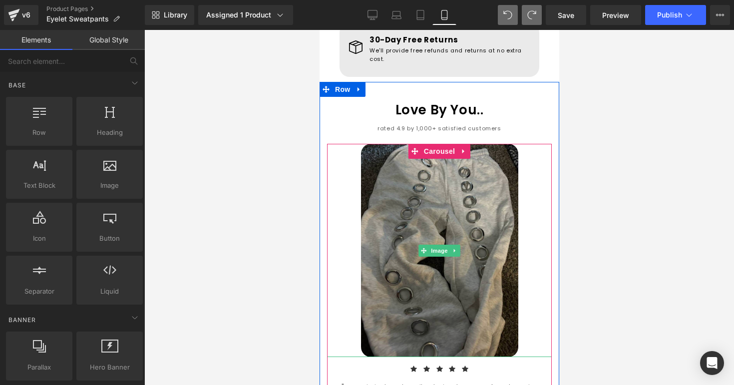
scroll to position [1011, 0]
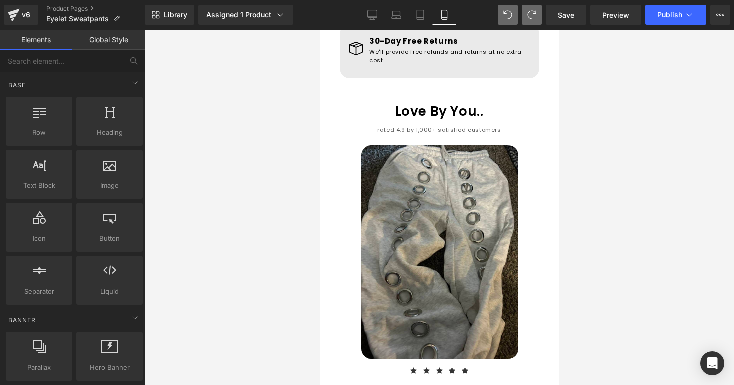
click at [600, 137] on div at bounding box center [438, 207] width 589 height 355
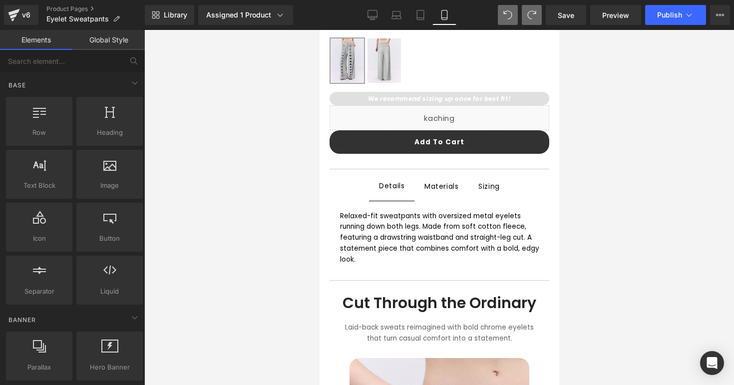
scroll to position [410, 0]
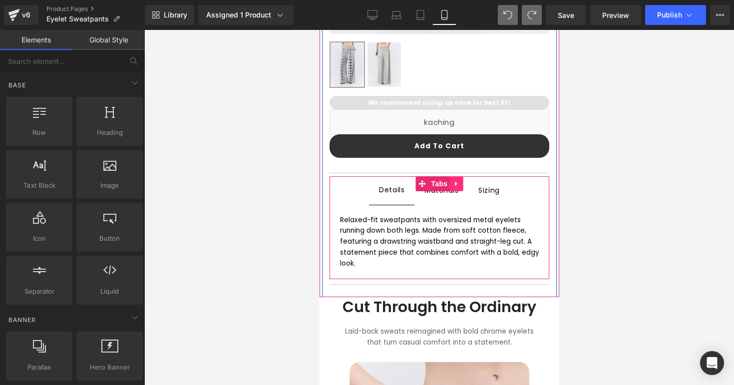
click at [453, 189] on link at bounding box center [455, 183] width 13 height 15
click at [442, 196] on div "Materials Text Block" at bounding box center [441, 190] width 34 height 13
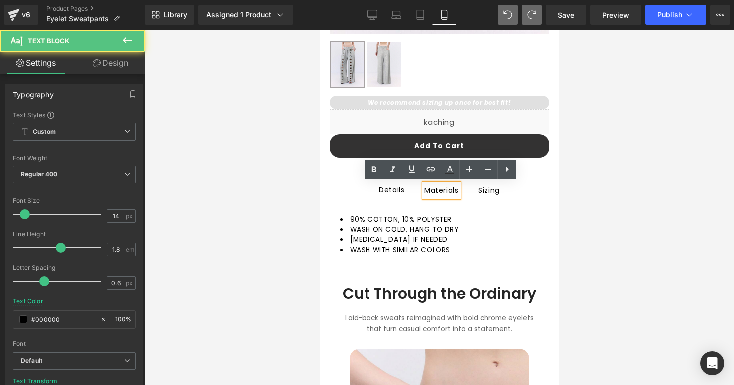
click at [471, 197] on span "Sizing Text Block" at bounding box center [488, 190] width 41 height 27
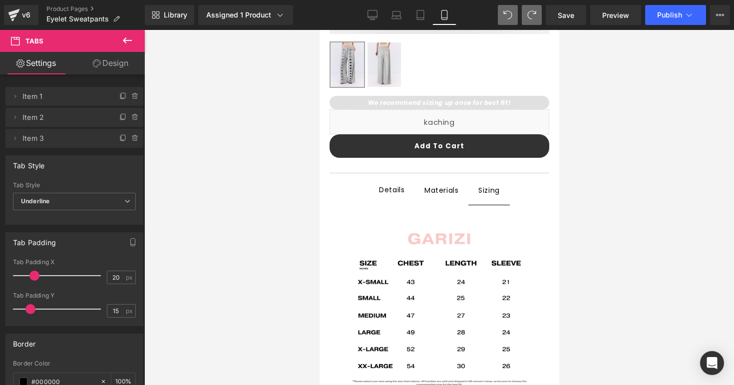
click at [409, 194] on span "Details Text Block" at bounding box center [390, 190] width 45 height 28
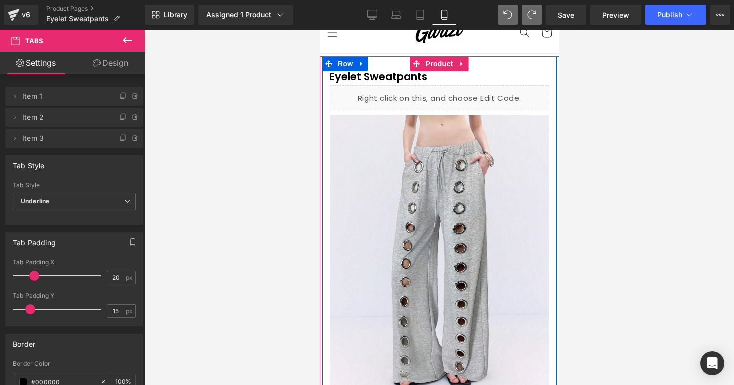
scroll to position [0, 0]
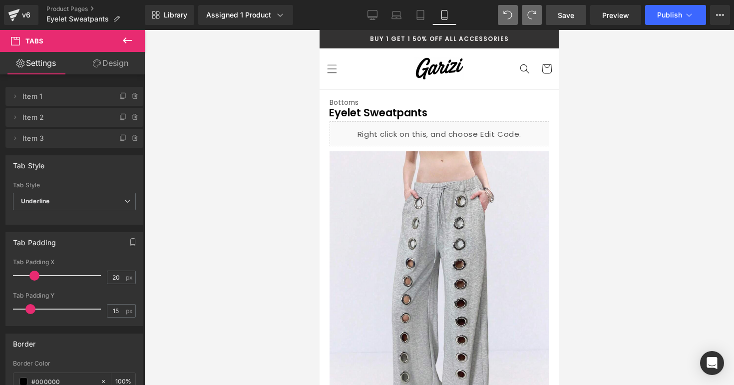
click at [571, 19] on span "Save" at bounding box center [565, 15] width 16 height 10
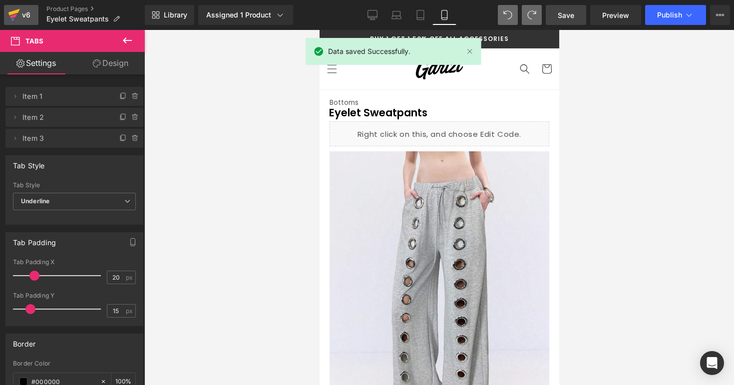
click at [14, 19] on icon at bounding box center [14, 14] width 12 height 25
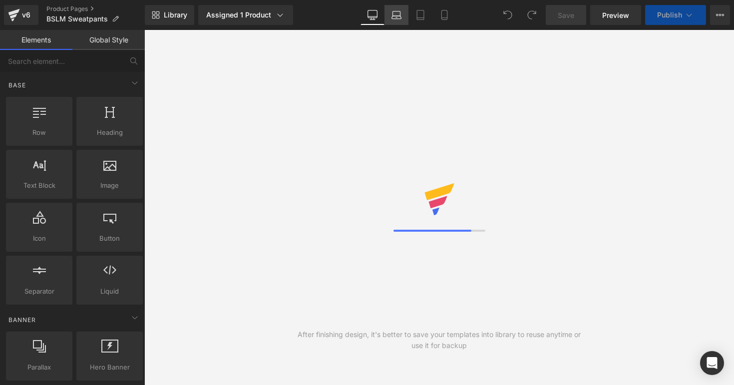
click at [395, 23] on link "Laptop" at bounding box center [396, 15] width 24 height 20
click at [427, 22] on link "Tablet" at bounding box center [420, 15] width 24 height 20
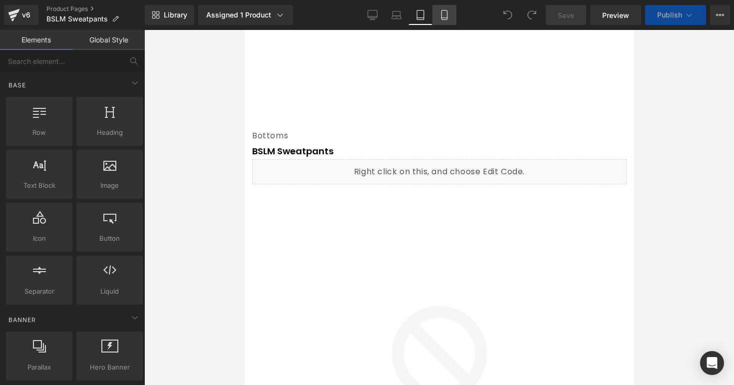
click at [447, 13] on icon at bounding box center [444, 15] width 10 height 10
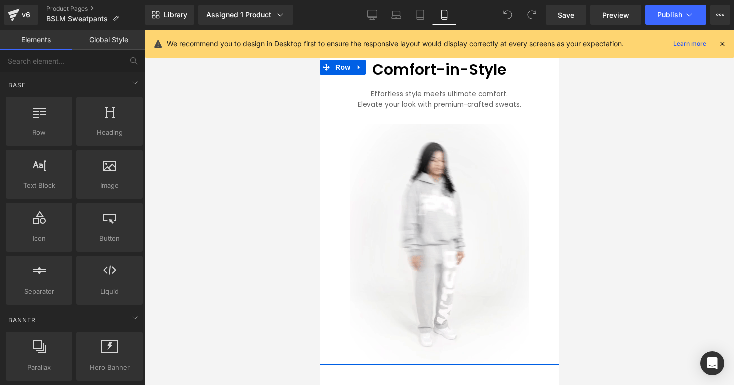
scroll to position [482, 0]
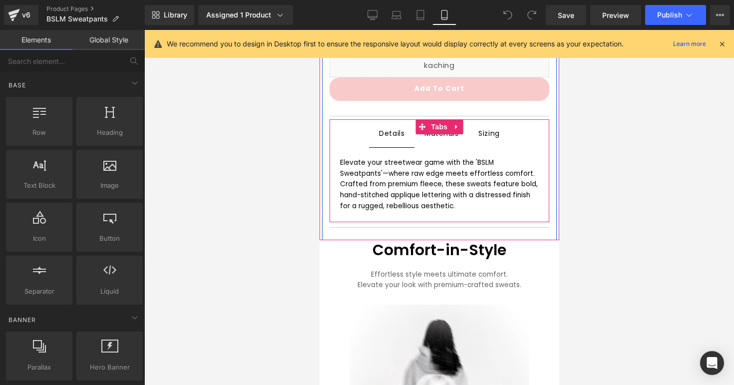
click at [481, 141] on span "Sizing Text Block" at bounding box center [488, 133] width 41 height 27
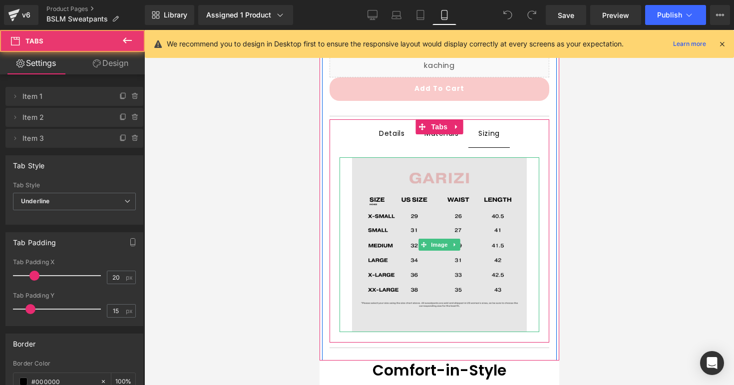
click at [455, 205] on img at bounding box center [438, 244] width 175 height 175
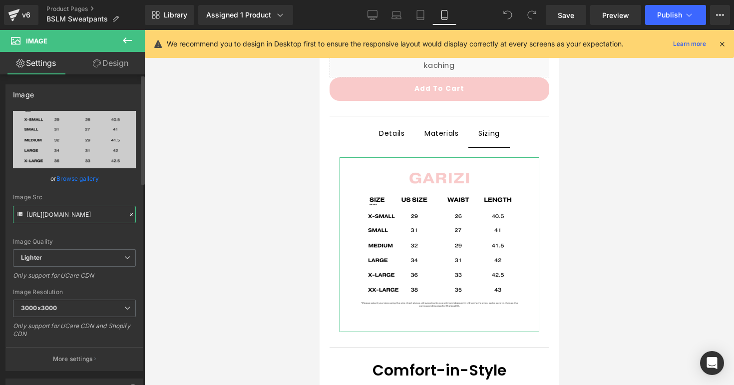
click at [111, 221] on input "[URL][DOMAIN_NAME]" at bounding box center [74, 214] width 123 height 17
click at [110, 216] on input "[URL][DOMAIN_NAME]" at bounding box center [74, 214] width 123 height 17
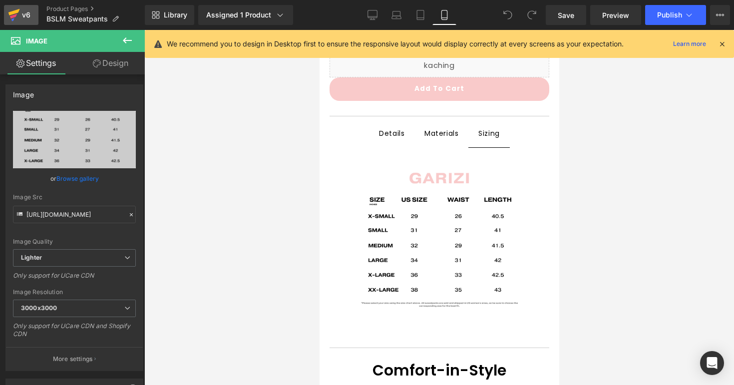
click at [19, 24] on icon at bounding box center [14, 14] width 12 height 25
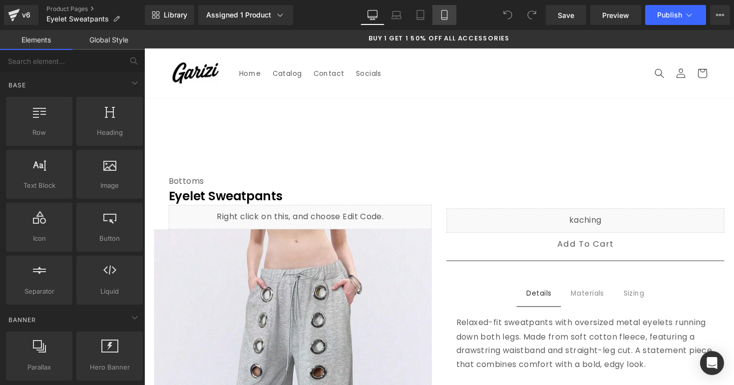
click at [447, 17] on icon at bounding box center [444, 15] width 10 height 10
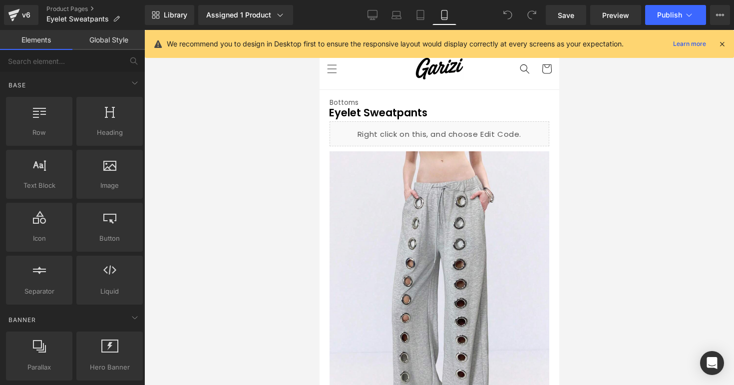
click at [717, 47] on div "We recommend you to design in Desktop first to ensure the responsive layout wou…" at bounding box center [446, 44] width 559 height 12
click at [724, 46] on icon at bounding box center [721, 43] width 9 height 9
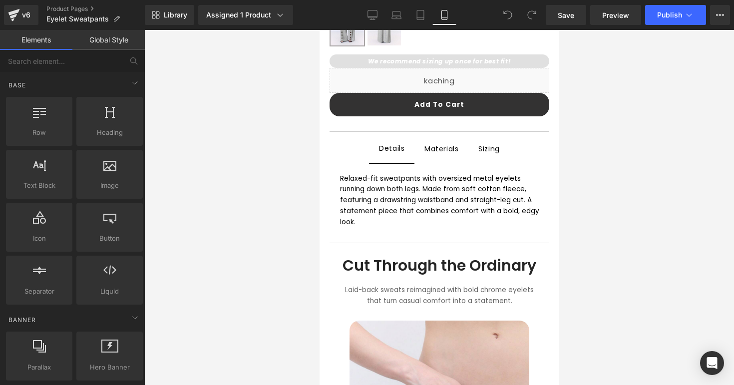
scroll to position [452, 0]
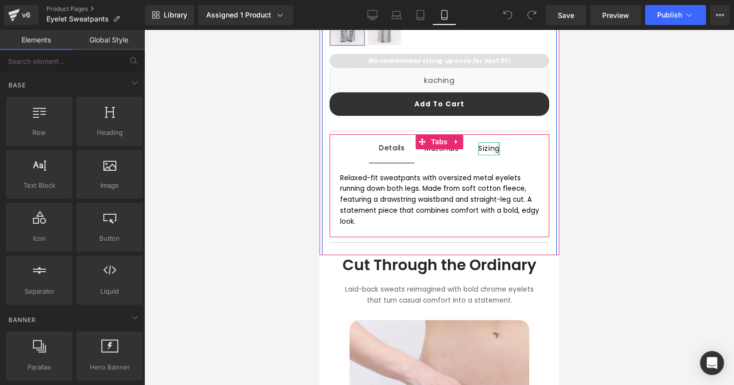
click at [496, 152] on div at bounding box center [497, 148] width 2 height 12
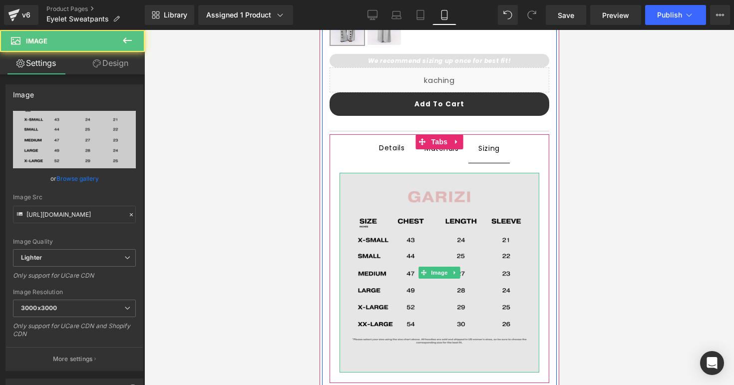
click at [381, 226] on img at bounding box center [439, 273] width 200 height 200
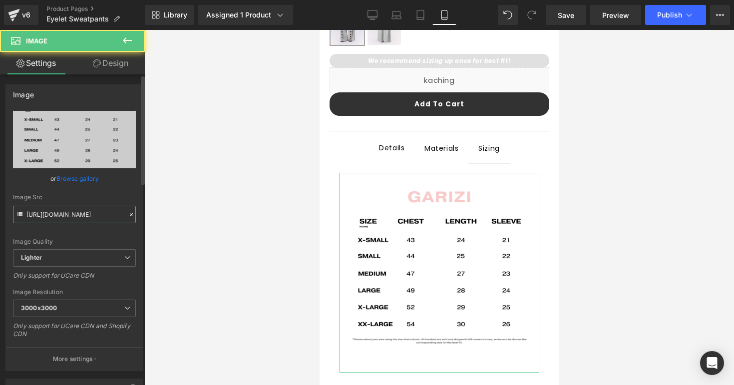
click at [87, 217] on input "https://ucarecdn.com/06ec29c7-3a41-4161-8426-a8584d241e9d/-/format/auto/-/previ…" at bounding box center [74, 214] width 123 height 17
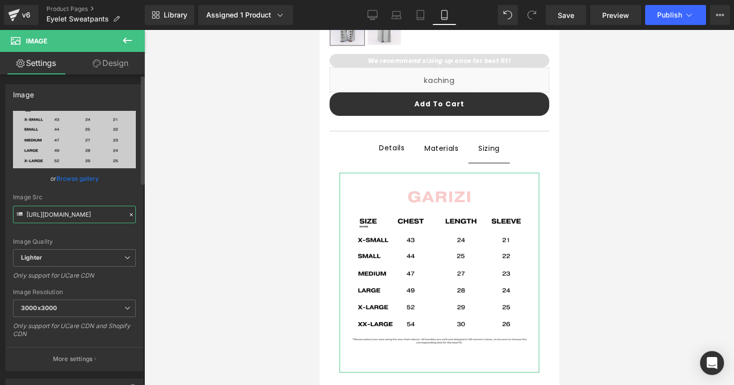
click at [87, 217] on input "https://ucarecdn.com/06ec29c7-3a41-4161-8426-a8584d241e9d/-/format/auto/-/previ…" at bounding box center [74, 214] width 123 height 17
type input "[URL][DOMAIN_NAME]"
click at [109, 196] on div "Image Src" at bounding box center [74, 197] width 123 height 7
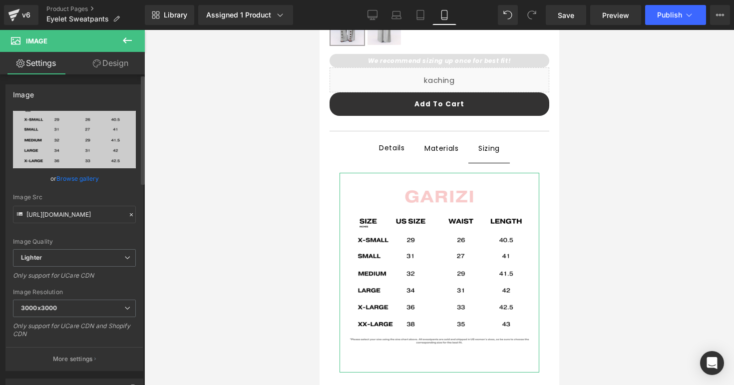
scroll to position [0, 0]
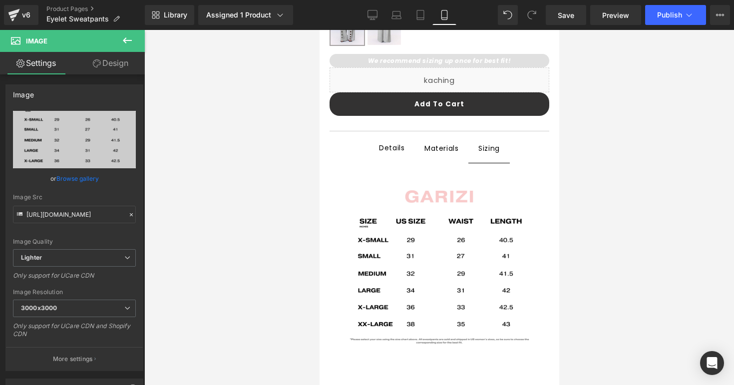
click at [296, 239] on div at bounding box center [438, 207] width 589 height 355
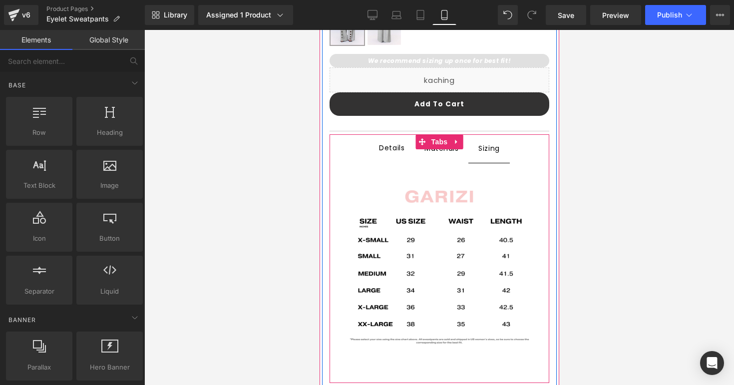
click at [445, 157] on span "Materials Text Block" at bounding box center [441, 148] width 54 height 28
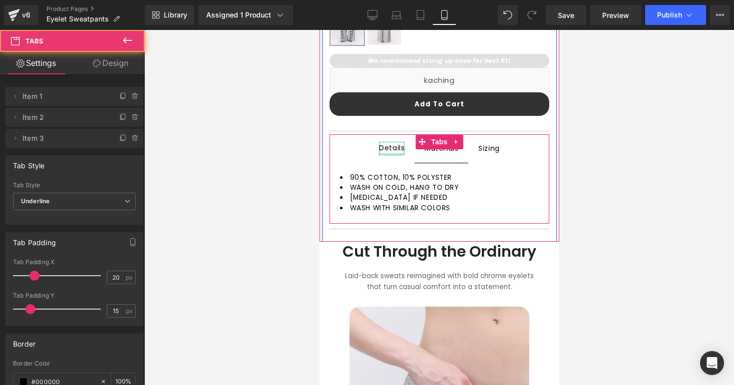
click at [386, 153] on div at bounding box center [390, 154] width 25 height 2
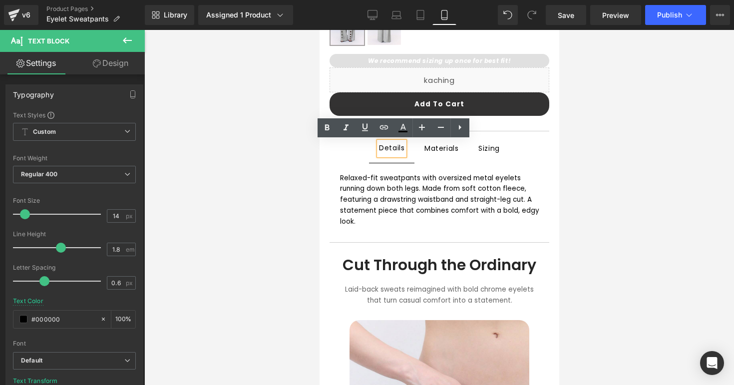
click at [274, 209] on div at bounding box center [438, 207] width 589 height 355
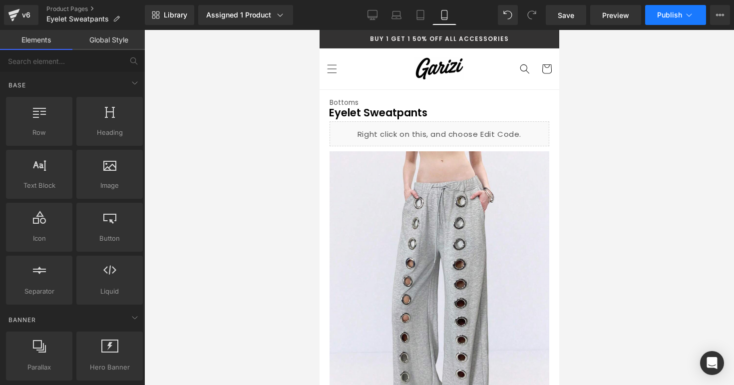
click at [658, 22] on button "Publish" at bounding box center [675, 15] width 61 height 20
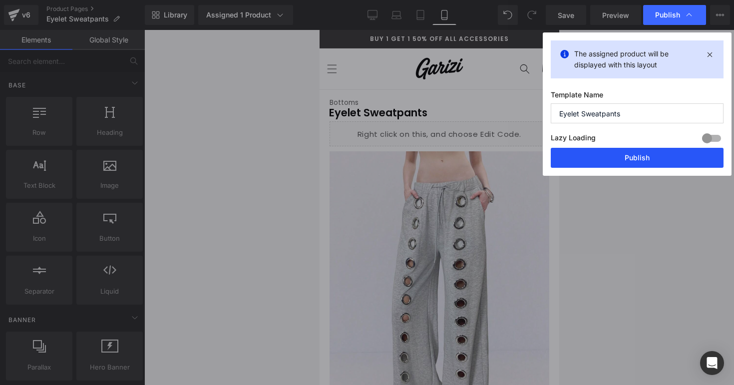
click at [615, 162] on button "Publish" at bounding box center [636, 158] width 173 height 20
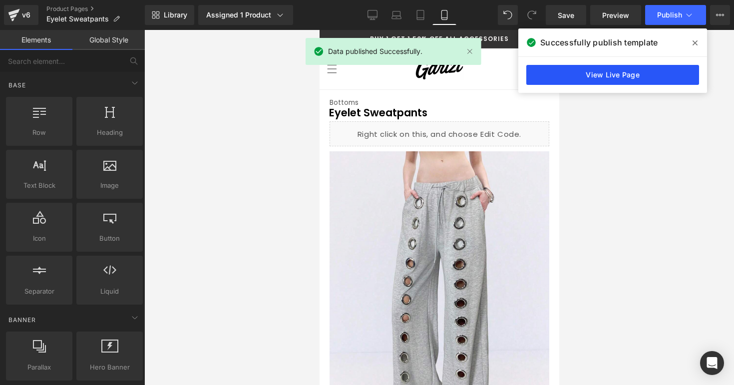
click at [592, 68] on link "View Live Page" at bounding box center [612, 75] width 173 height 20
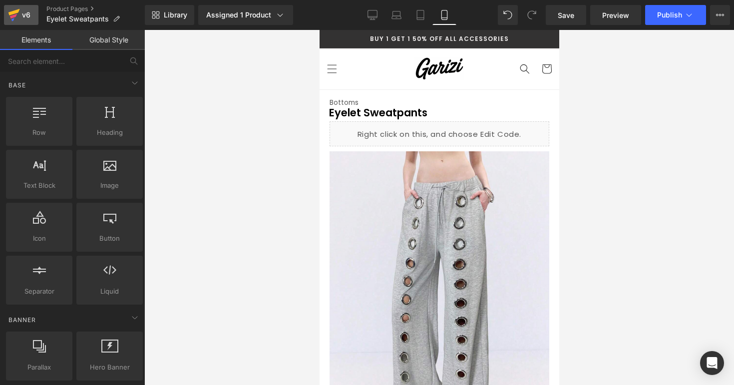
click at [36, 12] on link "v6" at bounding box center [21, 15] width 34 height 20
